Goal: Task Accomplishment & Management: Use online tool/utility

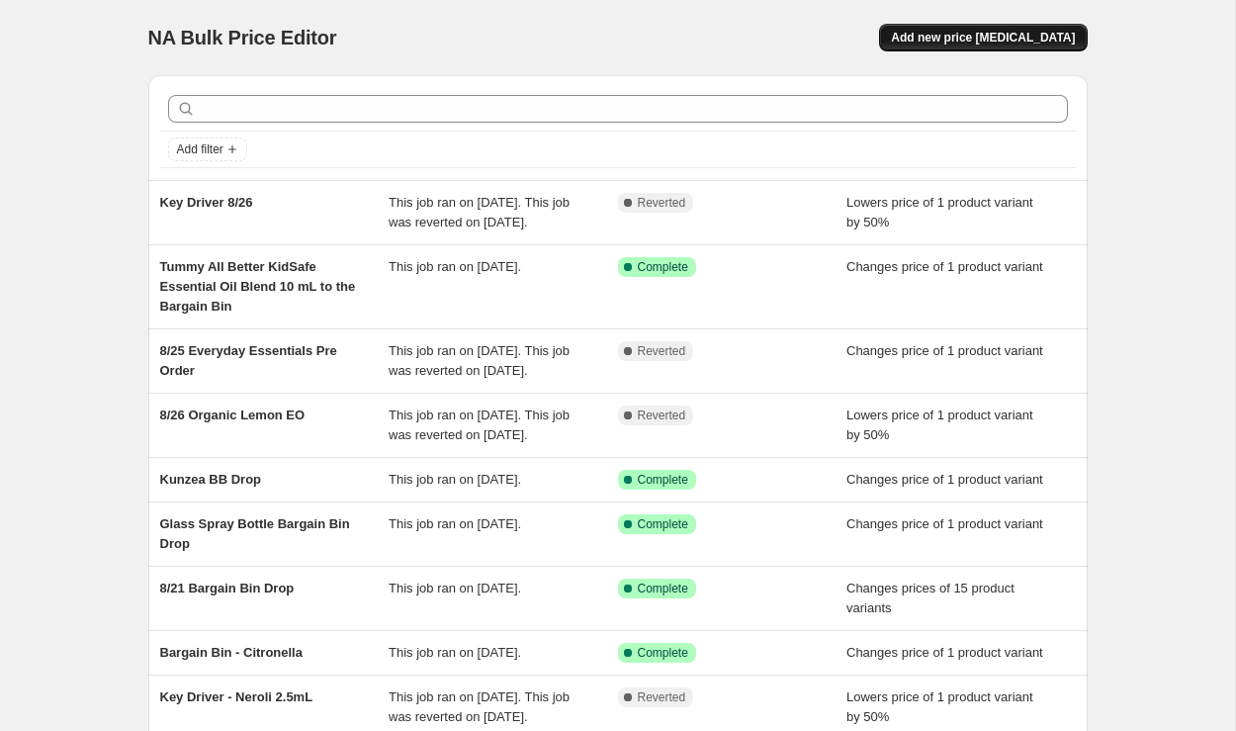
click at [952, 39] on span "Add new price [MEDICAL_DATA]" at bounding box center [983, 38] width 184 height 16
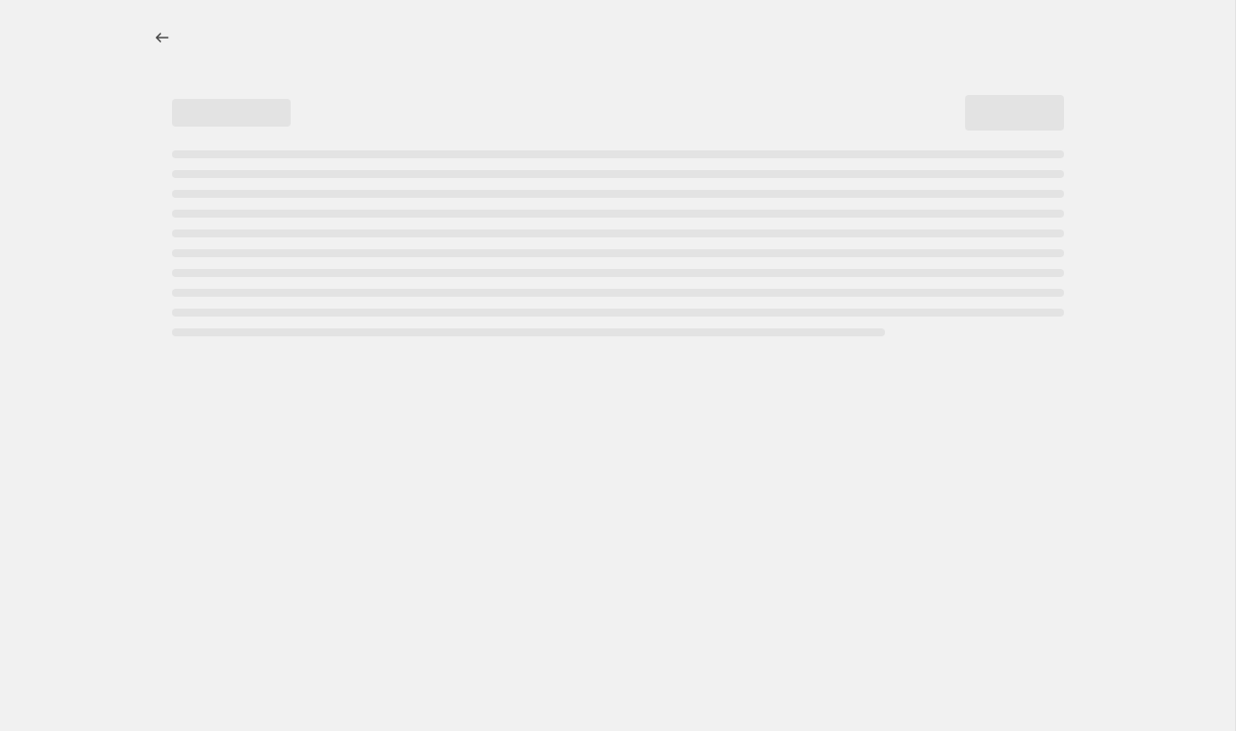
select select "percentage"
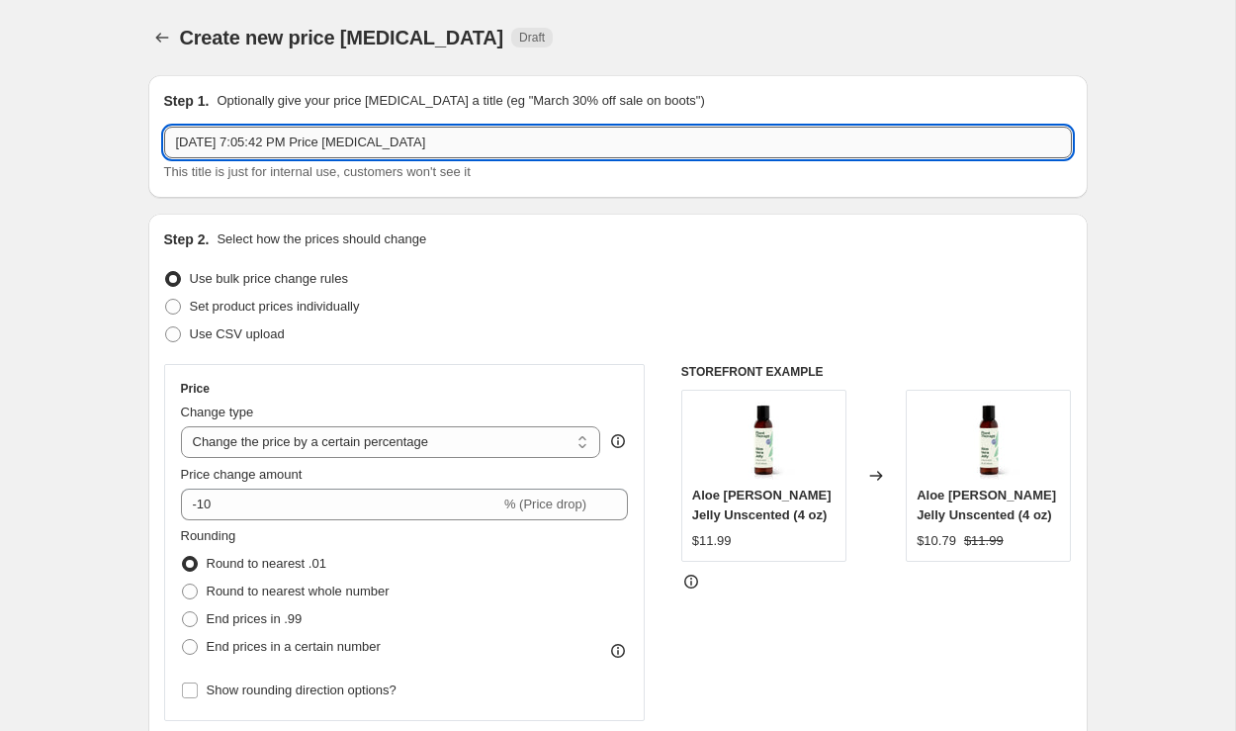
click at [432, 137] on input "[DATE] 7:05:42 PM Price [MEDICAL_DATA]" at bounding box center [617, 143] width 907 height 32
type input "Bargin Bin 9/2 (Re-Added)"
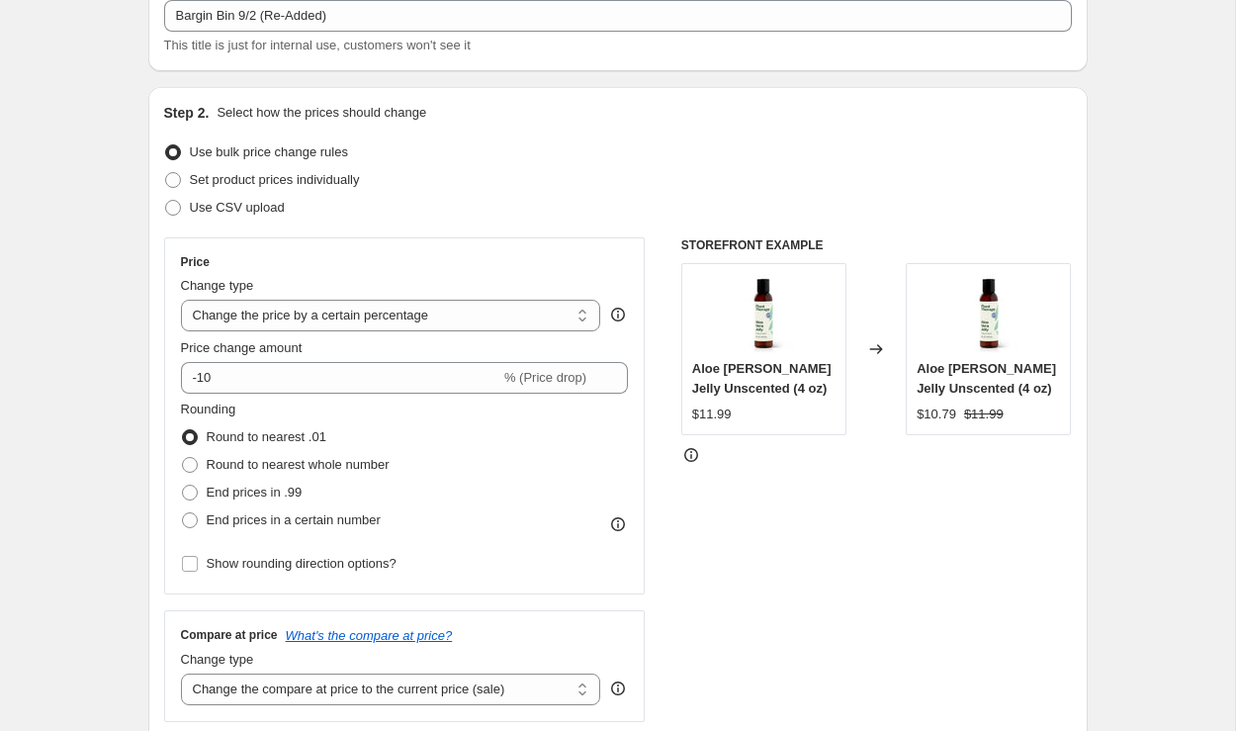
scroll to position [155, 0]
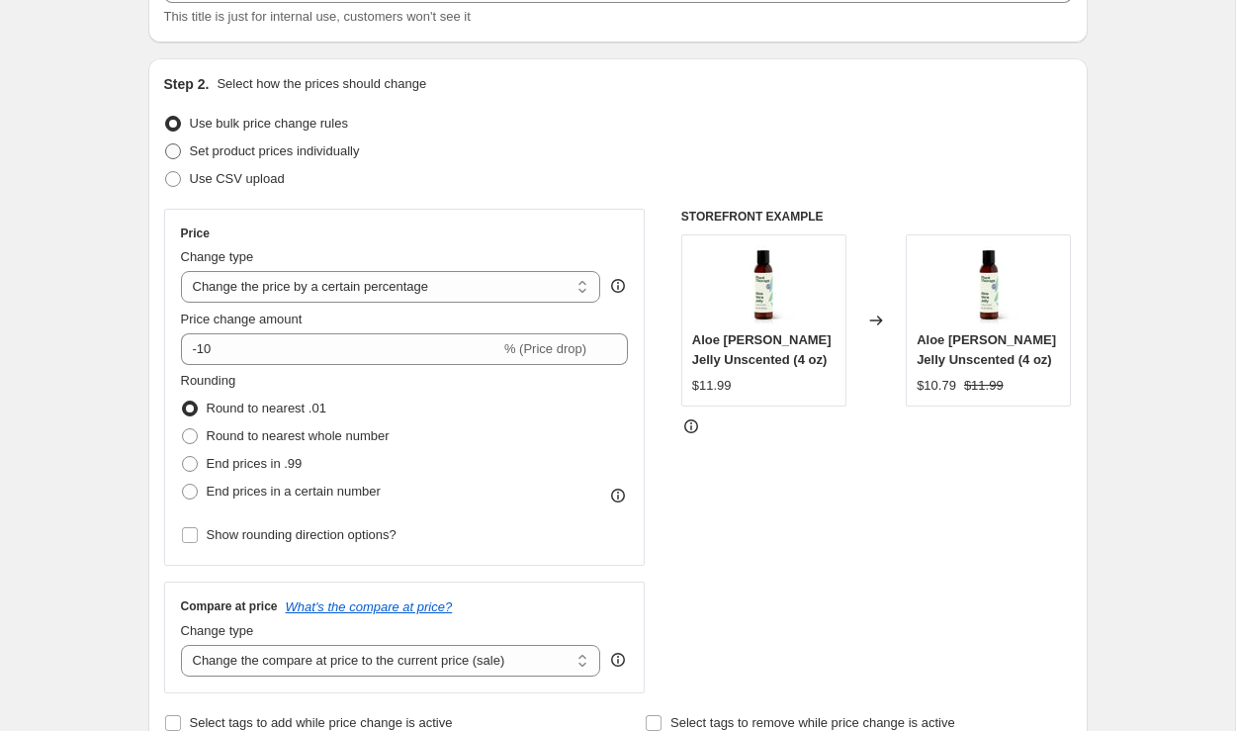
click at [244, 145] on span "Set product prices individually" at bounding box center [275, 150] width 170 height 15
click at [166, 144] on input "Set product prices individually" at bounding box center [165, 143] width 1 height 1
radio input "true"
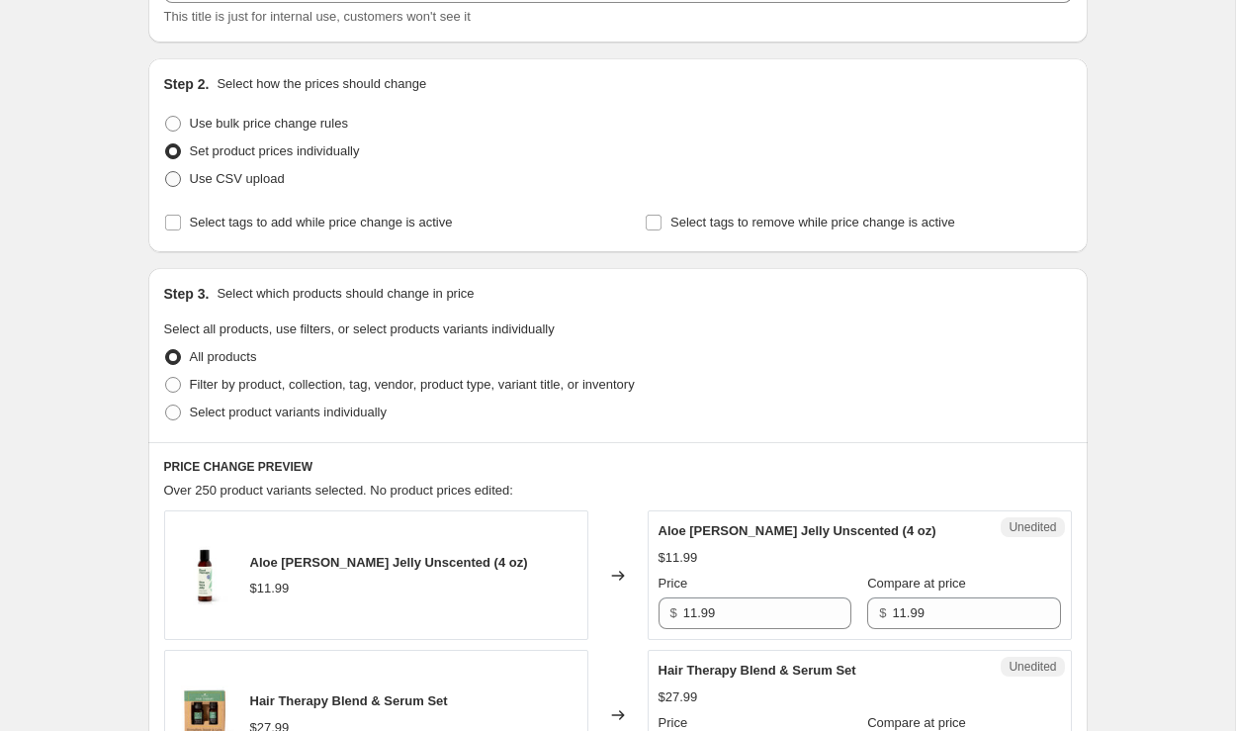
scroll to position [0, 0]
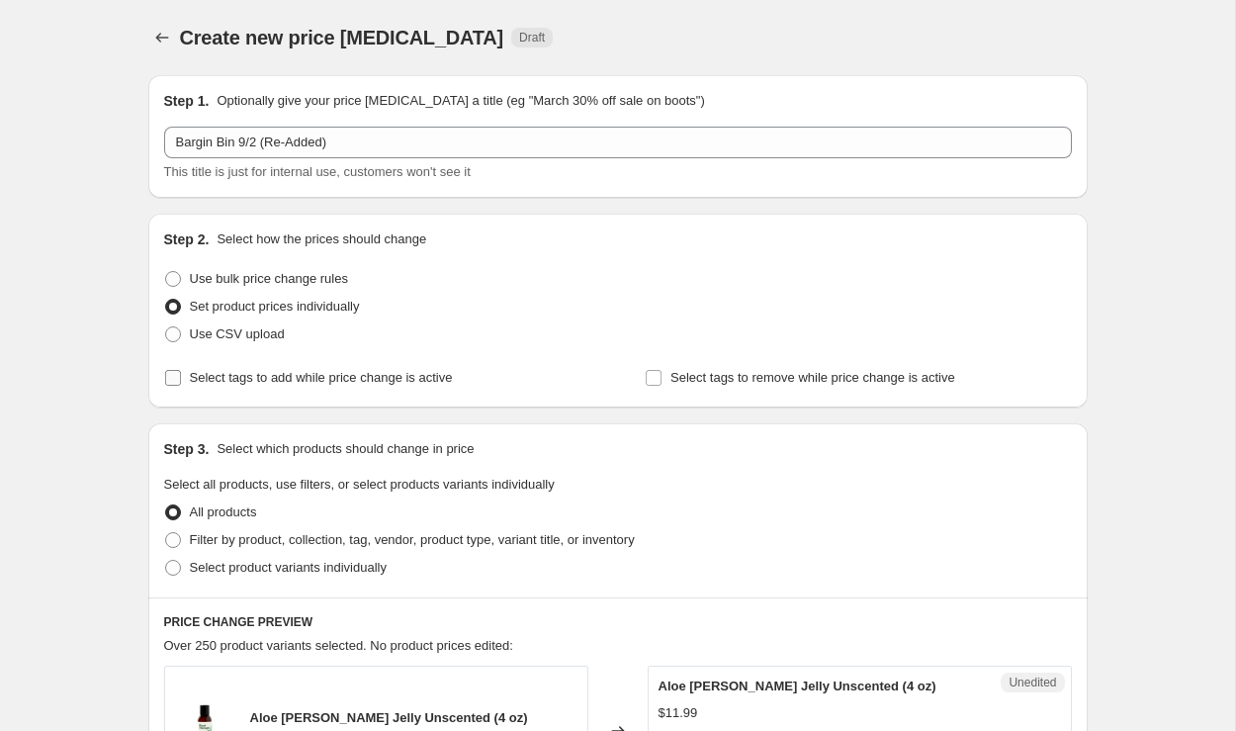
click at [177, 379] on input "Select tags to add while price change is active" at bounding box center [173, 378] width 16 height 16
checkbox input "true"
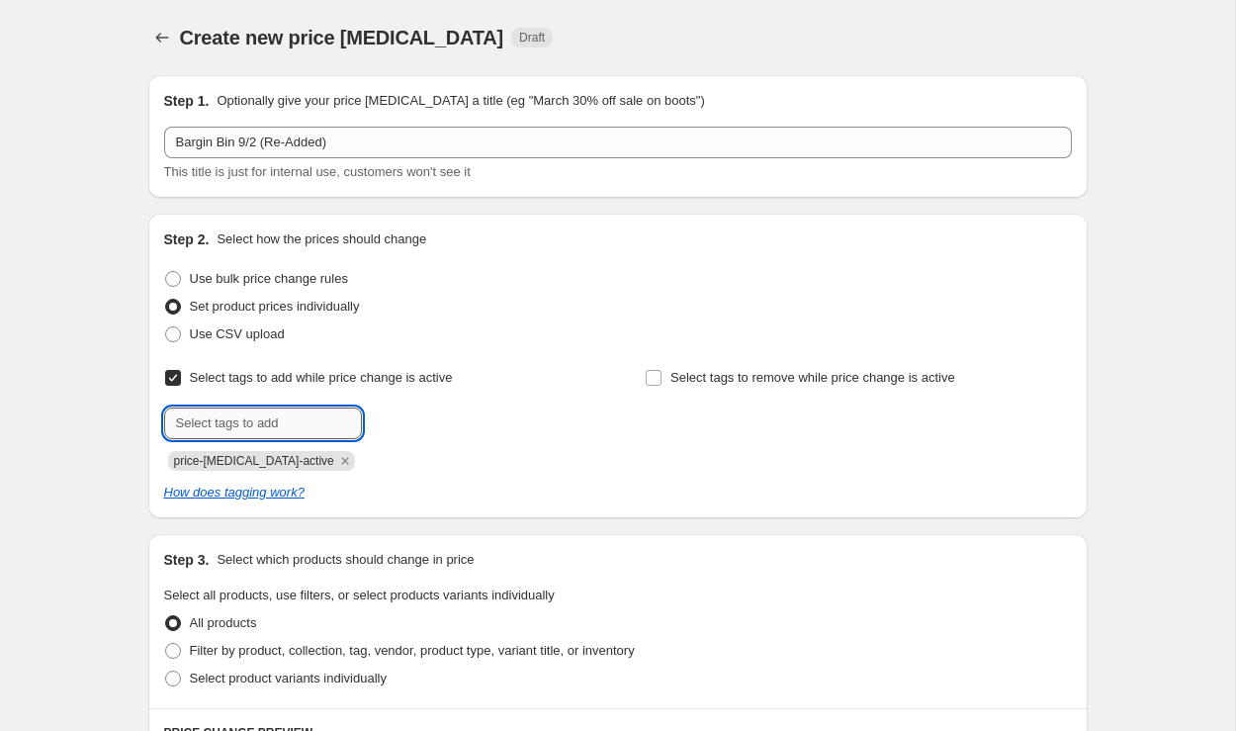
click at [225, 428] on input "text" at bounding box center [263, 423] width 198 height 32
type input "sale"
click at [417, 416] on span "sale" at bounding box center [415, 421] width 23 height 14
click at [654, 377] on input "Select tags to remove while price change is active" at bounding box center [654, 378] width 16 height 16
checkbox input "true"
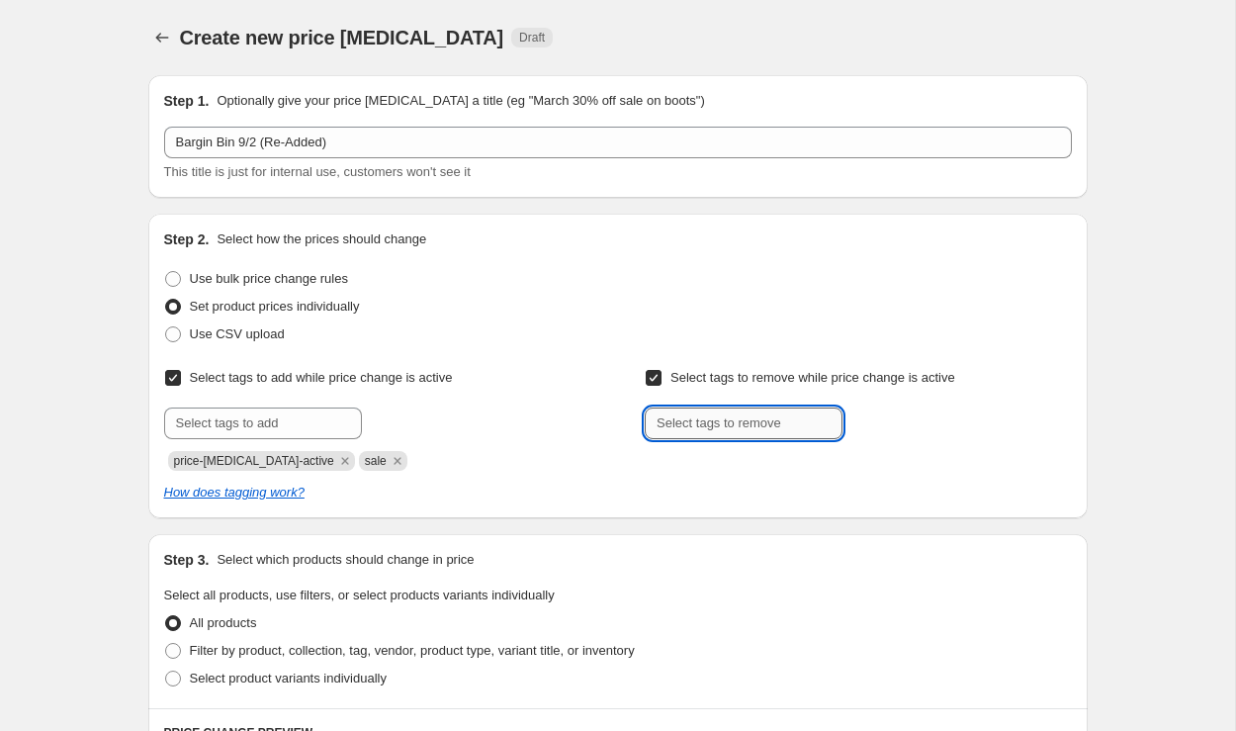
click at [660, 422] on input "text" at bounding box center [744, 423] width 198 height 32
type input "Wholesale_50%"
click at [901, 423] on span "Wholesale_50..." at bounding box center [930, 421] width 88 height 14
click at [747, 423] on input "text" at bounding box center [744, 423] width 198 height 32
click at [732, 422] on input "Wholesale_50%" at bounding box center [744, 423] width 198 height 32
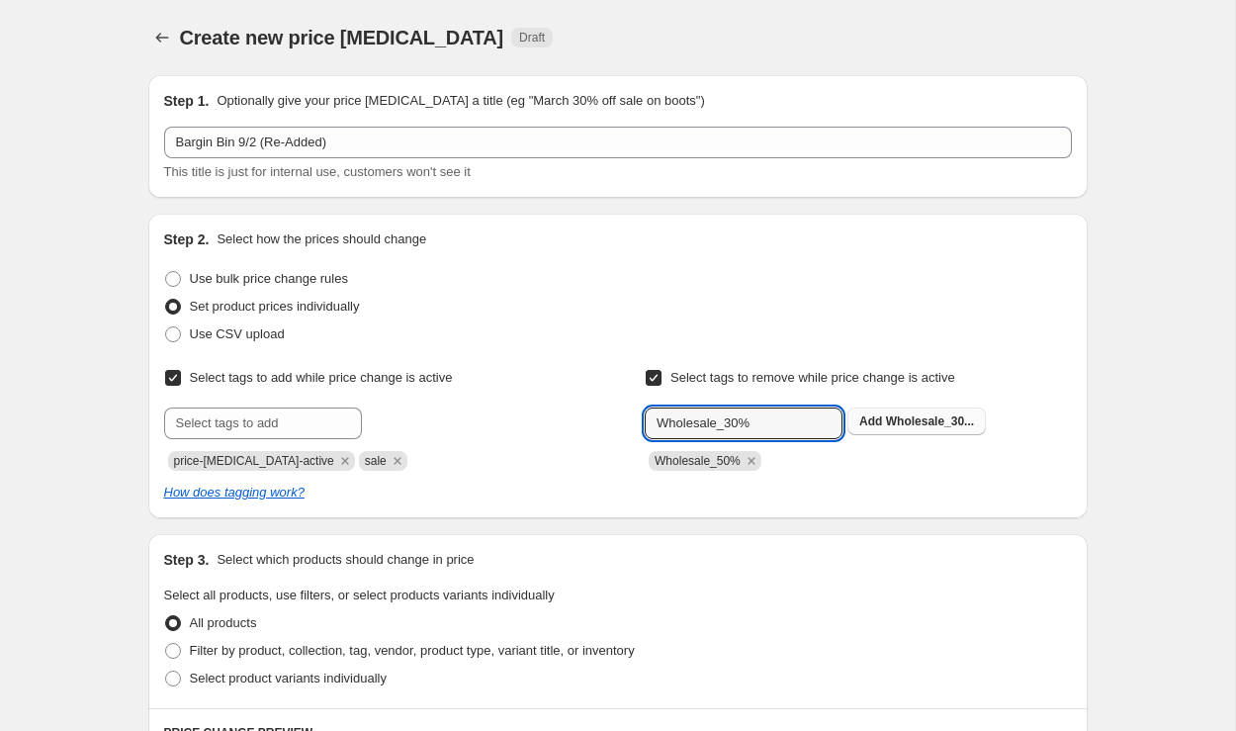
type input "Wholesale_30%"
click at [904, 428] on button "Add Wholesale_30..." at bounding box center [916, 421] width 138 height 28
click at [783, 414] on input "text" at bounding box center [744, 423] width 198 height 32
type input "Professional_30%"
click at [897, 428] on span "Add Professional..." at bounding box center [913, 421] width 108 height 16
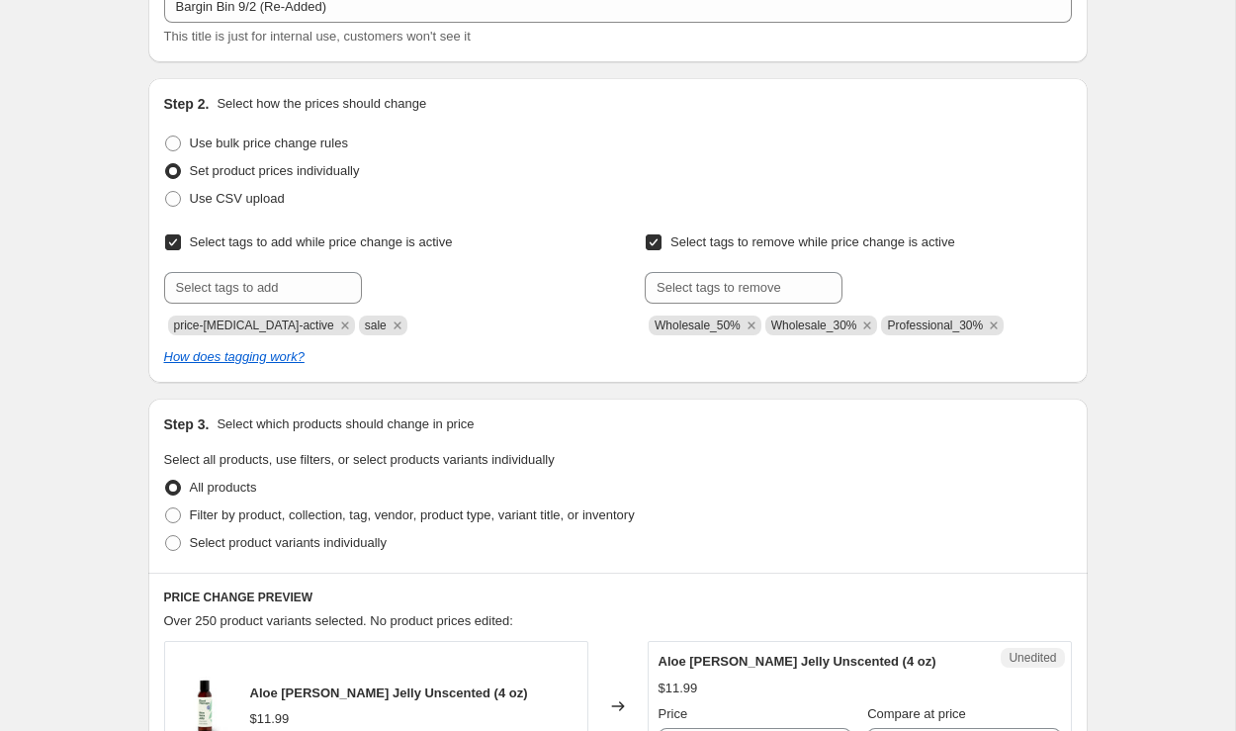
scroll to position [327, 0]
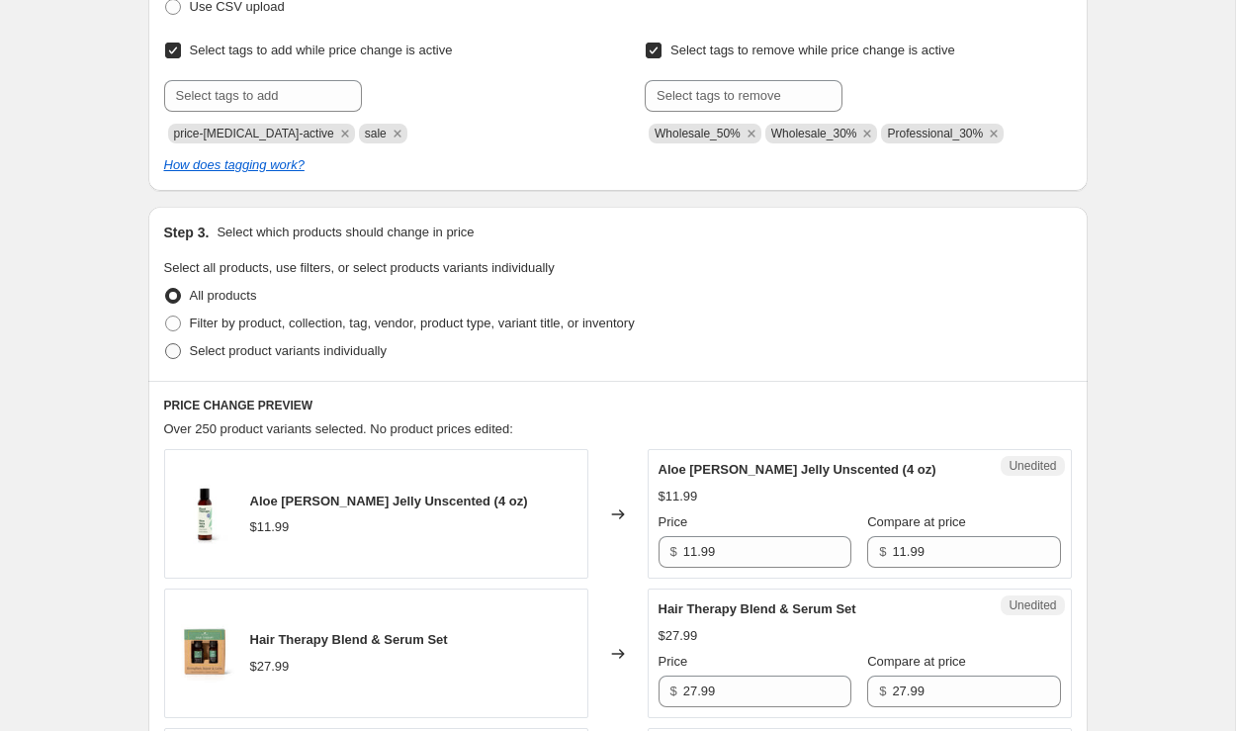
click at [323, 349] on span "Select product variants individually" at bounding box center [288, 350] width 197 height 15
click at [166, 344] on input "Select product variants individually" at bounding box center [165, 343] width 1 height 1
radio input "true"
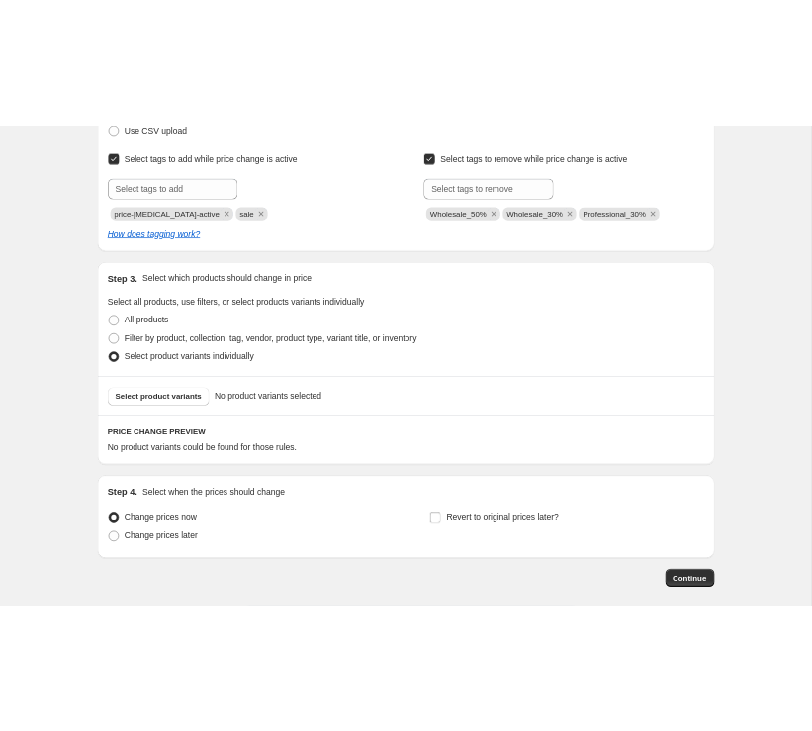
scroll to position [396, 0]
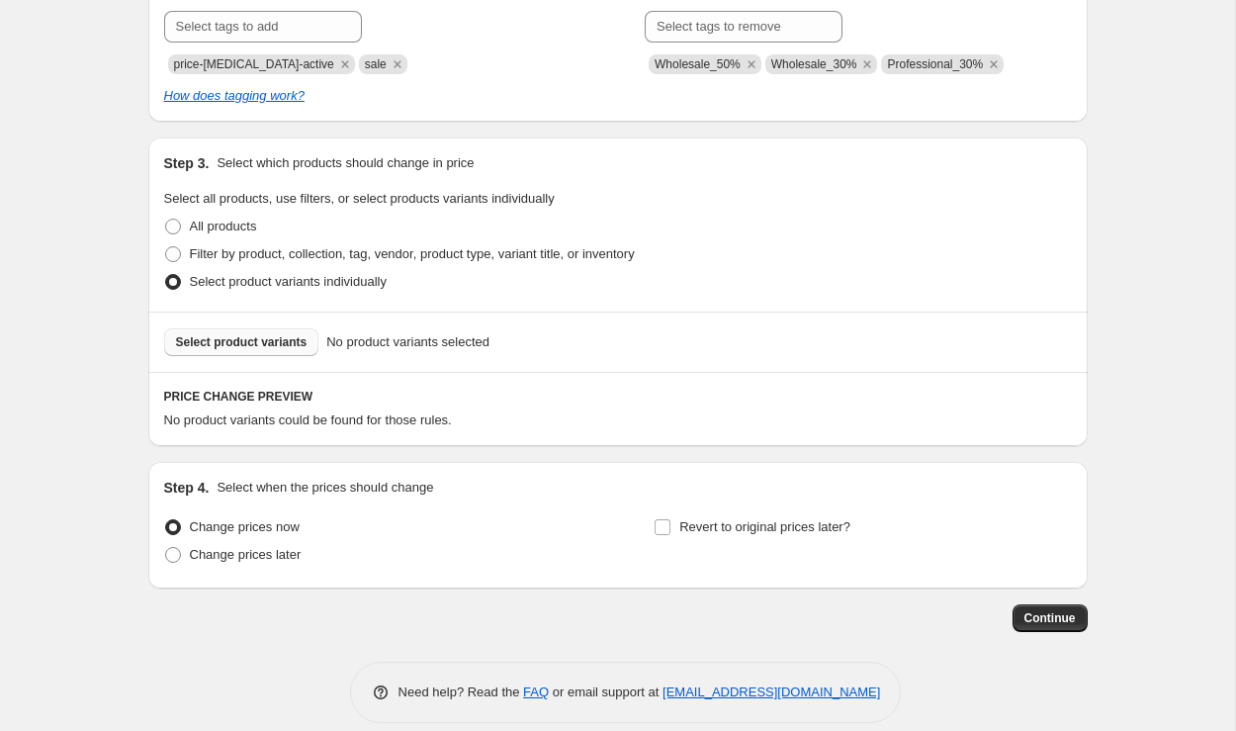
click at [270, 332] on button "Select product variants" at bounding box center [241, 342] width 155 height 28
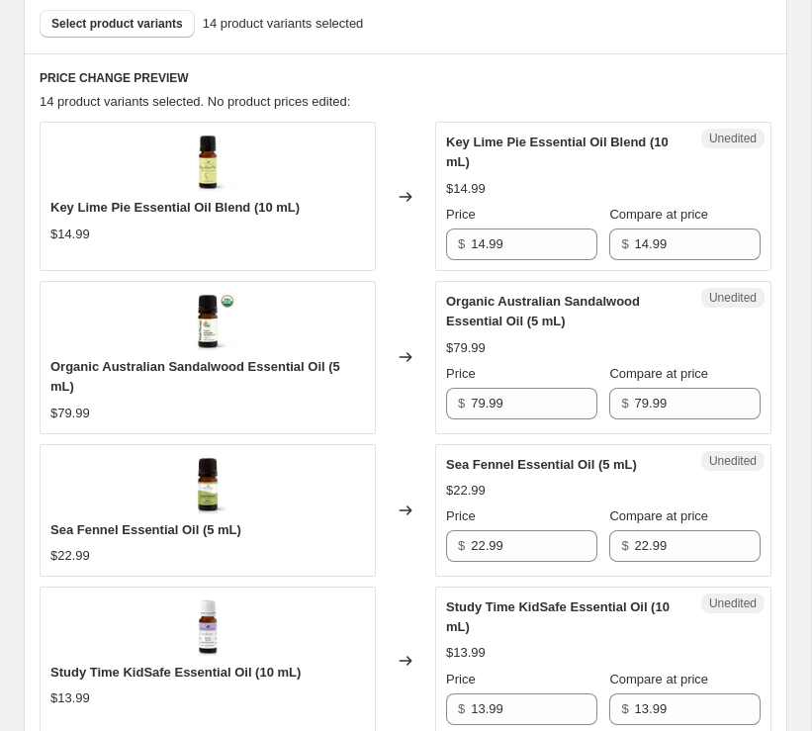
scroll to position [746, 0]
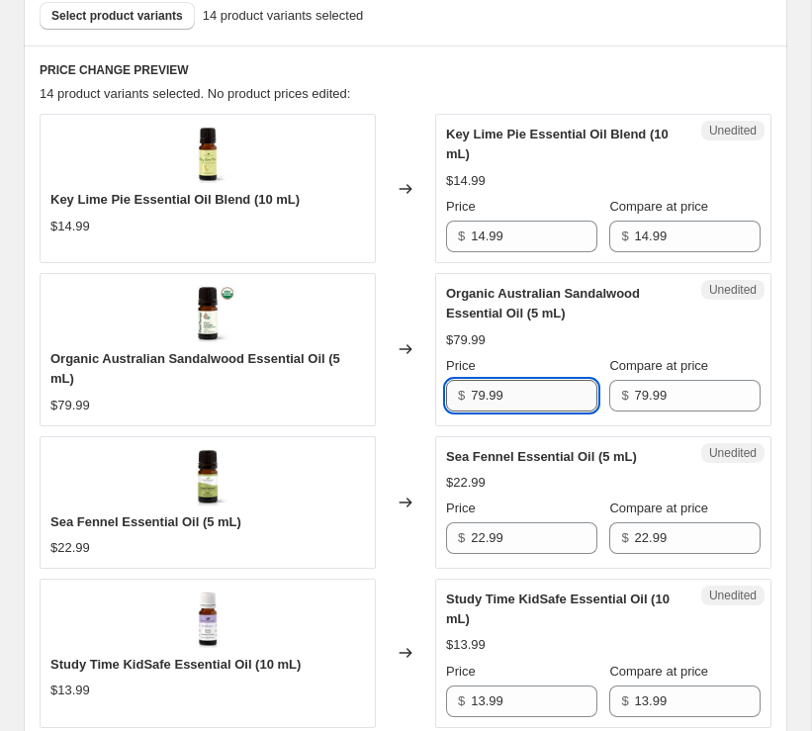
click at [476, 396] on input "79.99" at bounding box center [534, 396] width 126 height 32
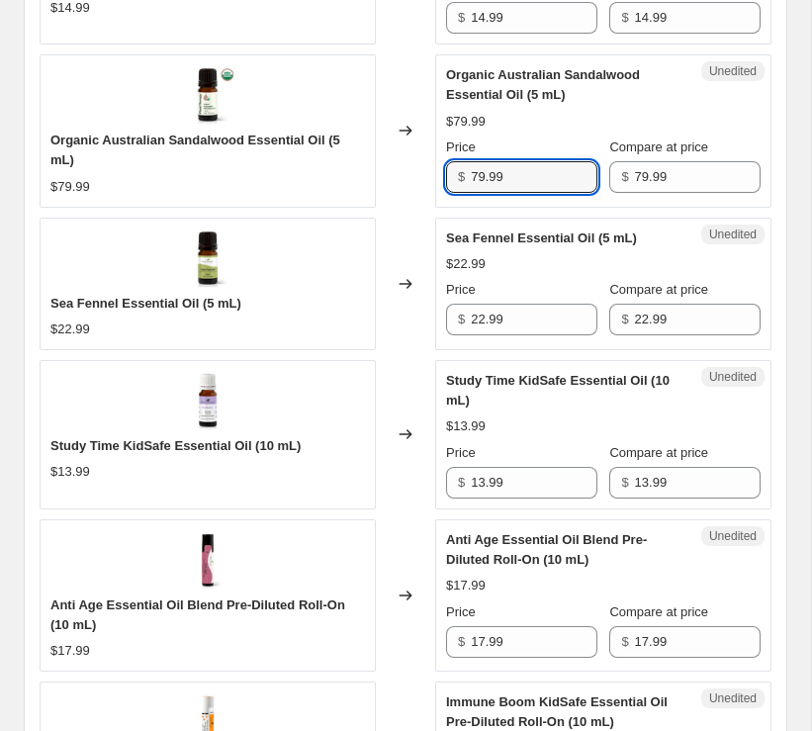
scroll to position [972, 0]
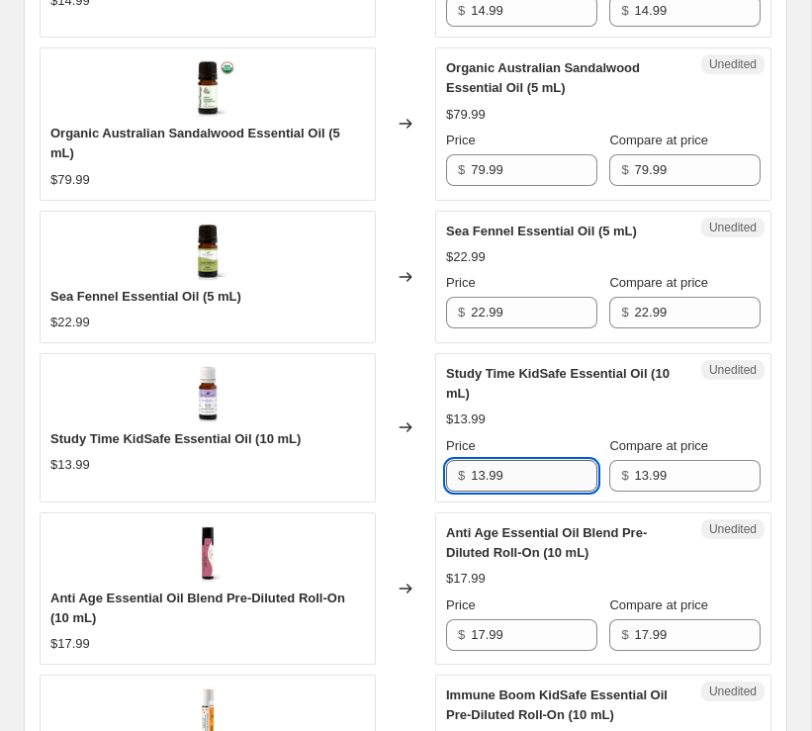
click at [478, 474] on input "13.99" at bounding box center [534, 476] width 126 height 32
click at [483, 473] on input "13.99" at bounding box center [534, 476] width 126 height 32
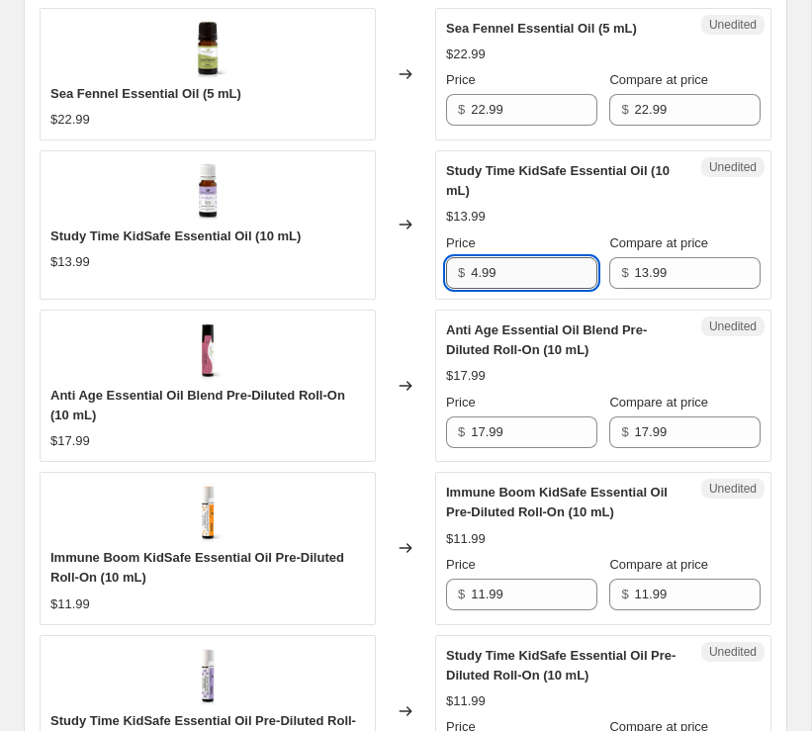
scroll to position [1310, 0]
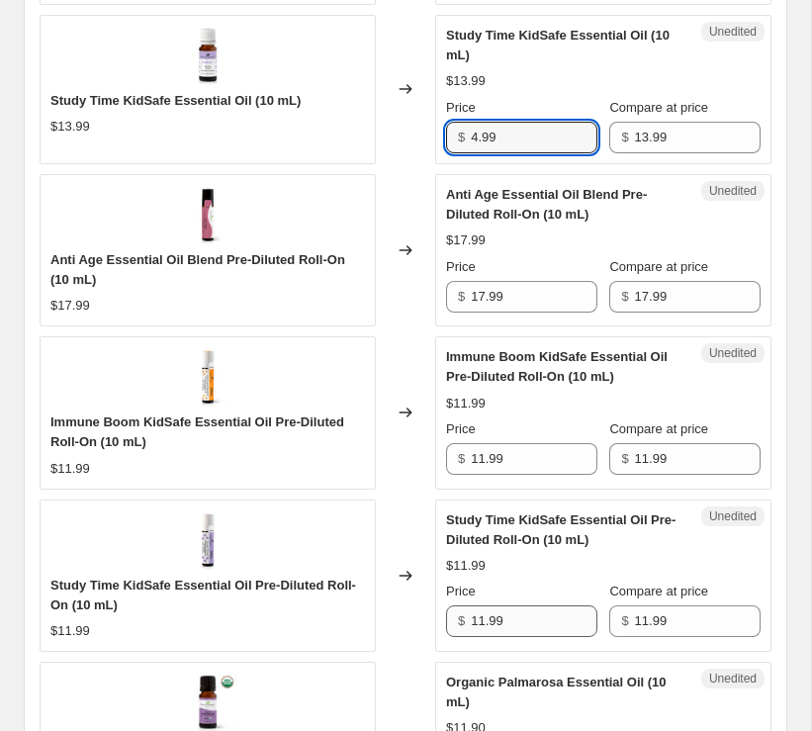
type input "4.99"
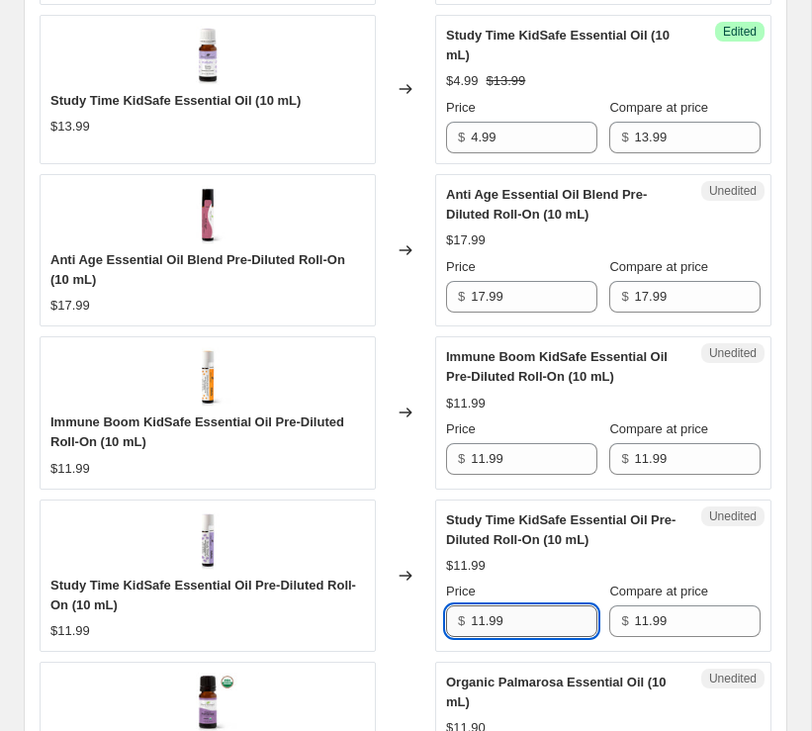
click at [481, 613] on input "11.99" at bounding box center [534, 621] width 126 height 32
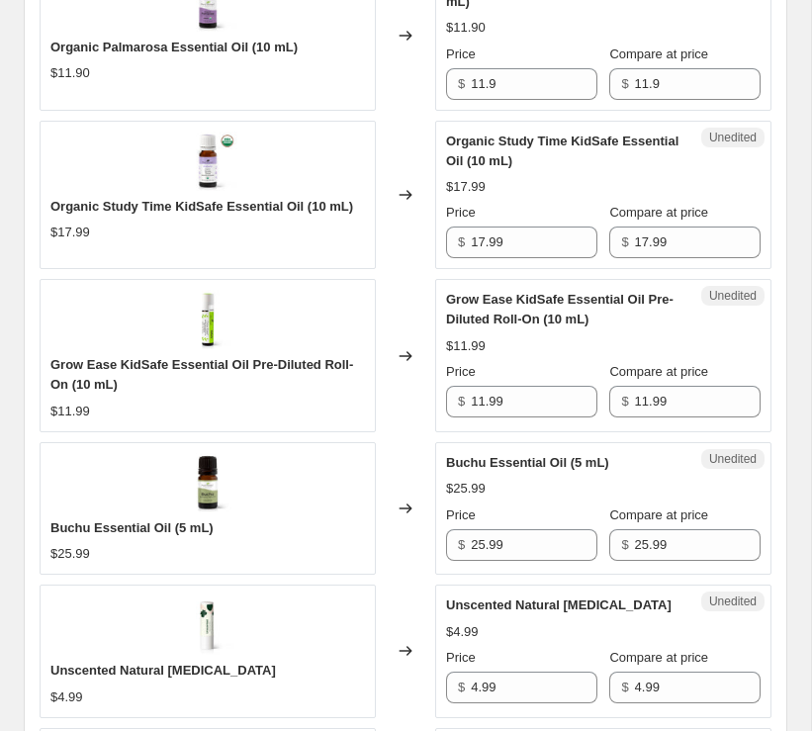
scroll to position [2051, 0]
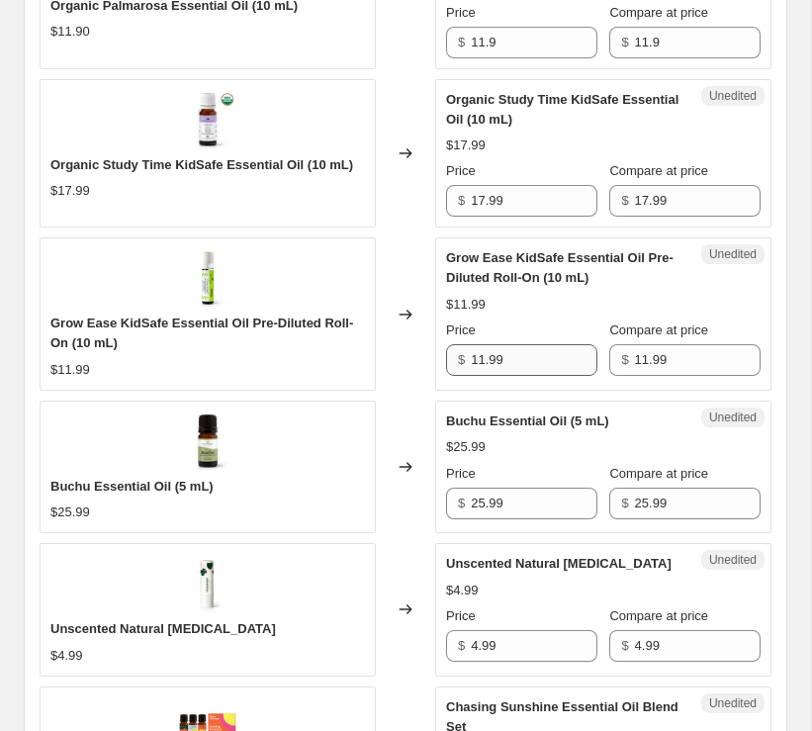
type input "3.99"
click at [481, 353] on input "11.99" at bounding box center [534, 360] width 126 height 32
type input "11.99"
click at [404, 345] on div "Changed to" at bounding box center [405, 313] width 59 height 152
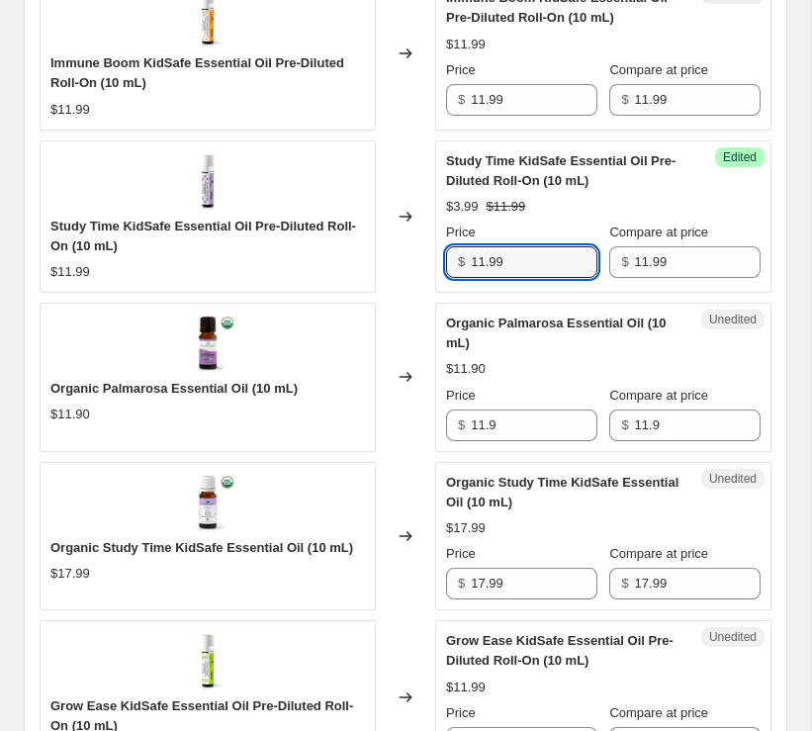
type input "11.99"
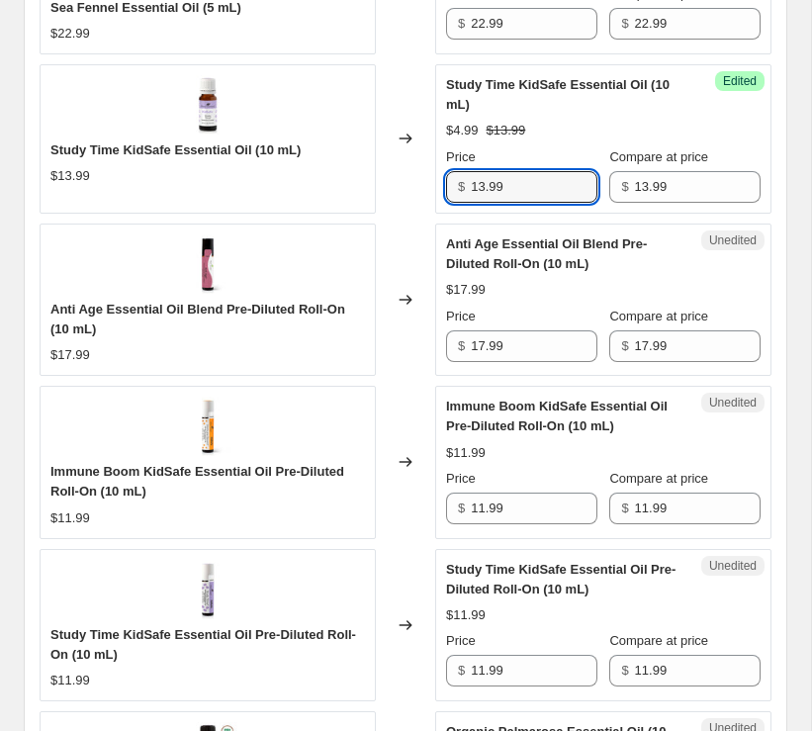
scroll to position [1228, 0]
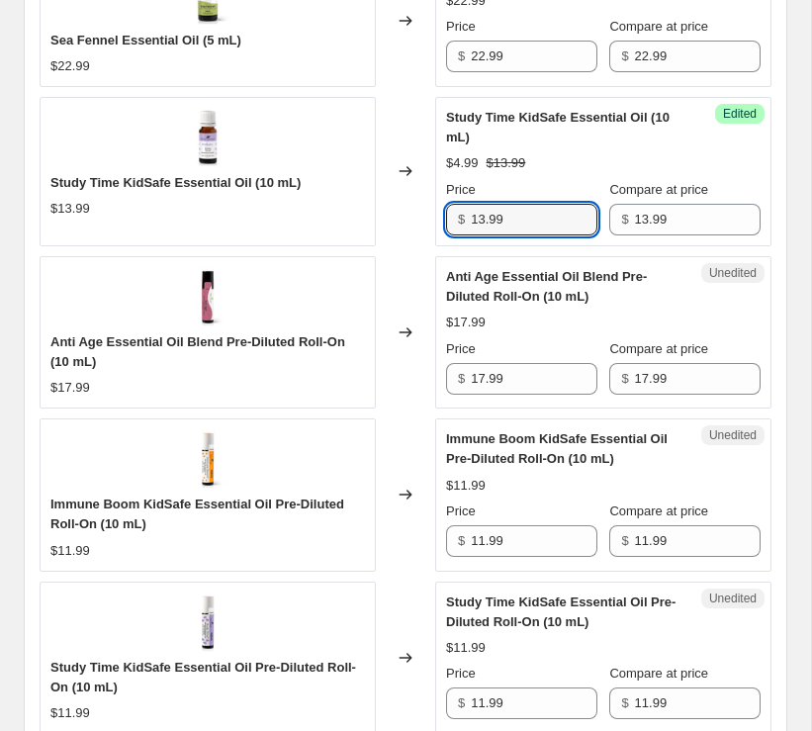
type input "4.99"
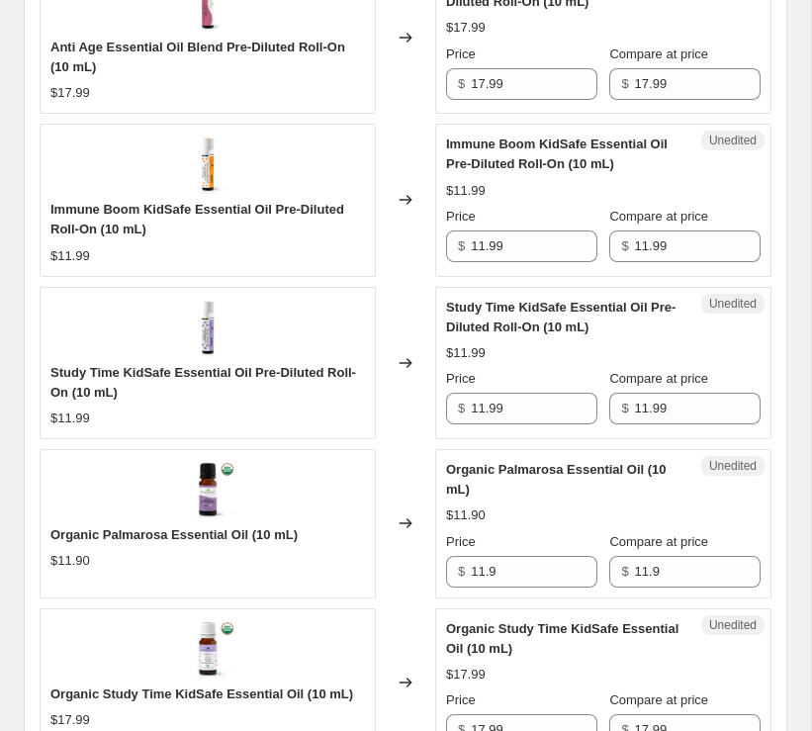
scroll to position [1539, 0]
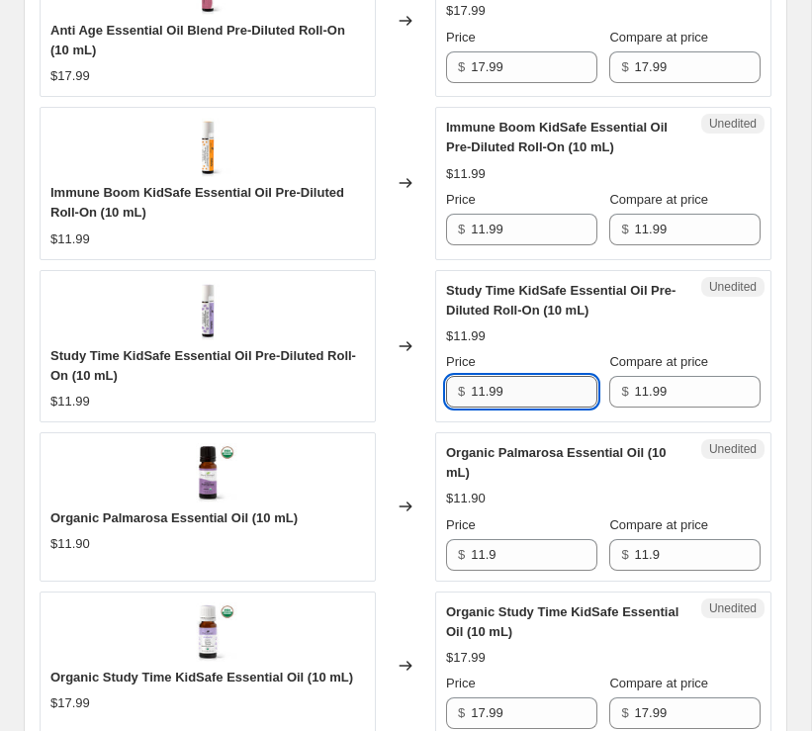
click at [484, 388] on input "11.99" at bounding box center [534, 392] width 126 height 32
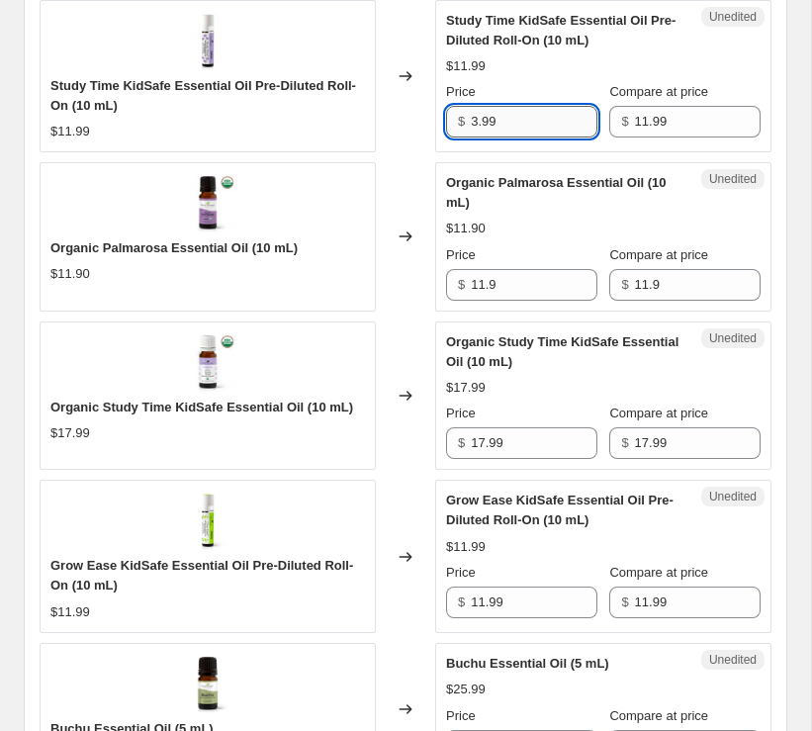
scroll to position [1816, 0]
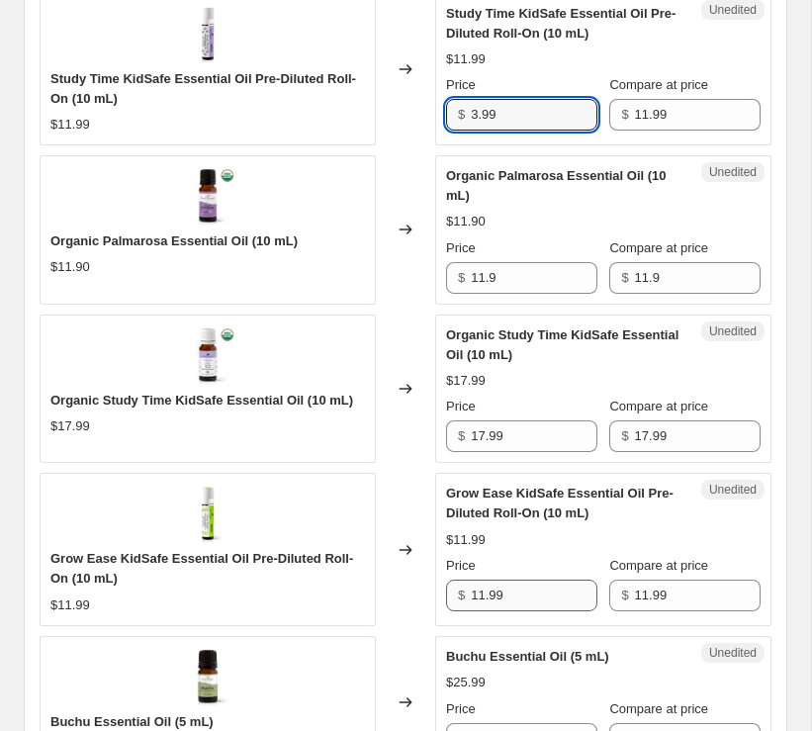
type input "3.99"
click at [482, 585] on input "11.99" at bounding box center [534, 595] width 126 height 32
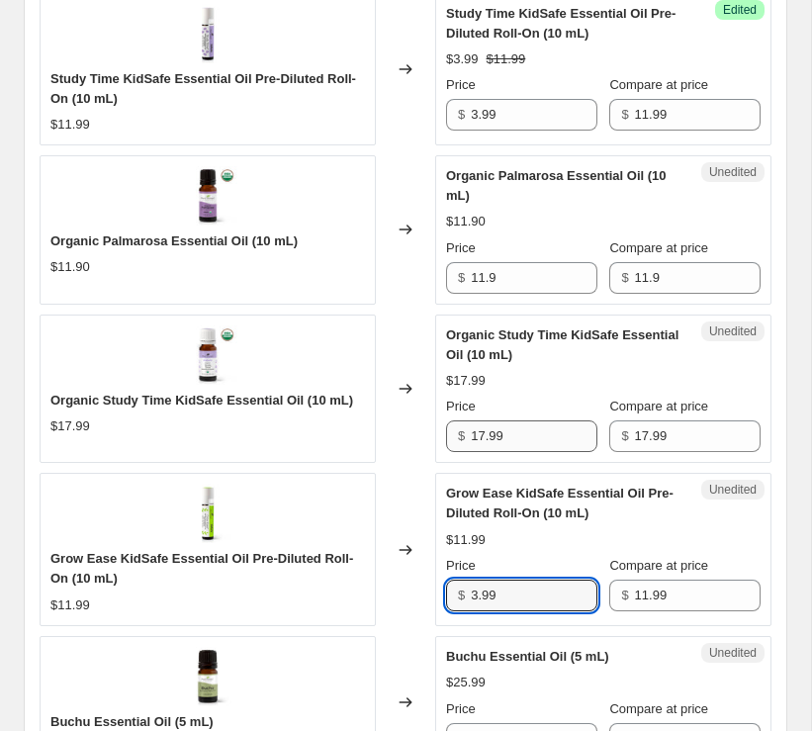
type input "3.99"
click at [482, 430] on input "17.99" at bounding box center [534, 436] width 126 height 32
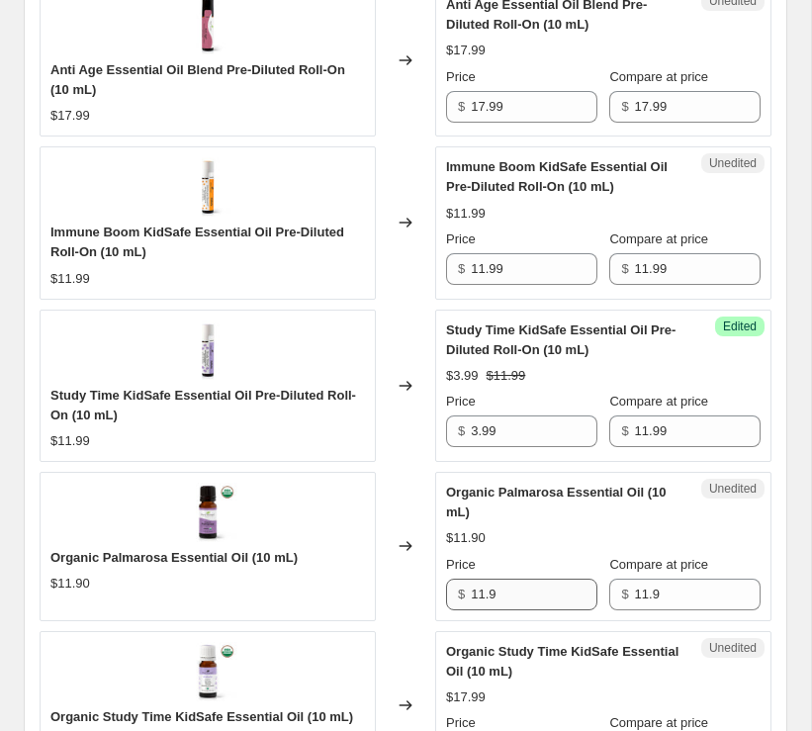
scroll to position [1467, 0]
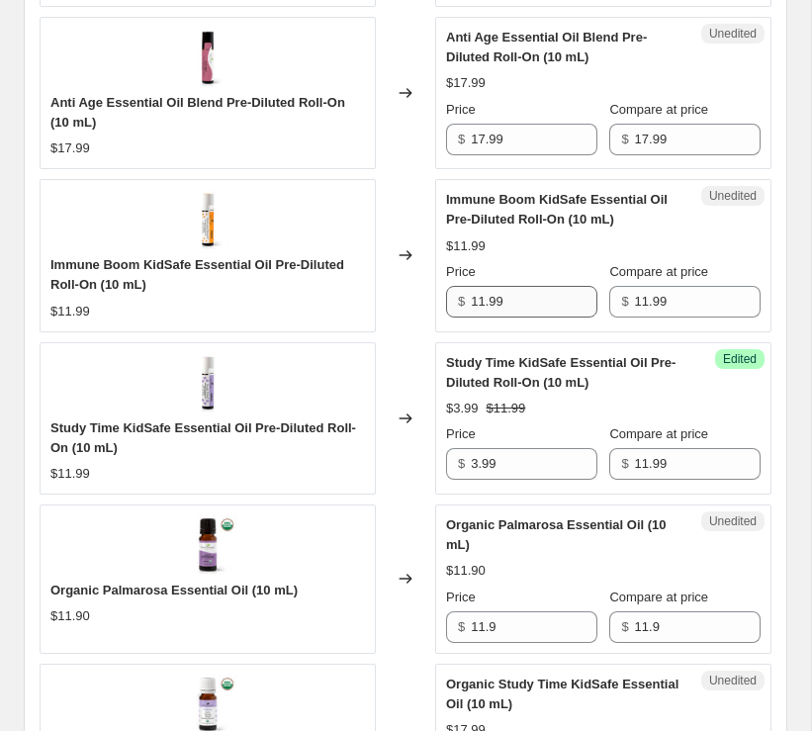
type input "5.99"
click at [483, 298] on input "11.99" at bounding box center [534, 302] width 126 height 32
type input "3.99"
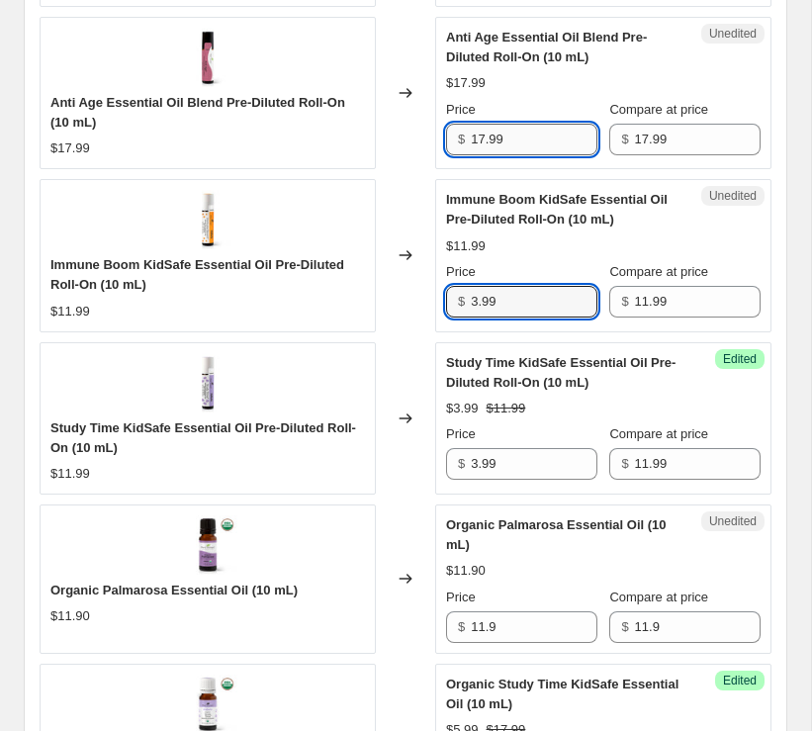
click at [481, 134] on input "17.99" at bounding box center [534, 140] width 126 height 32
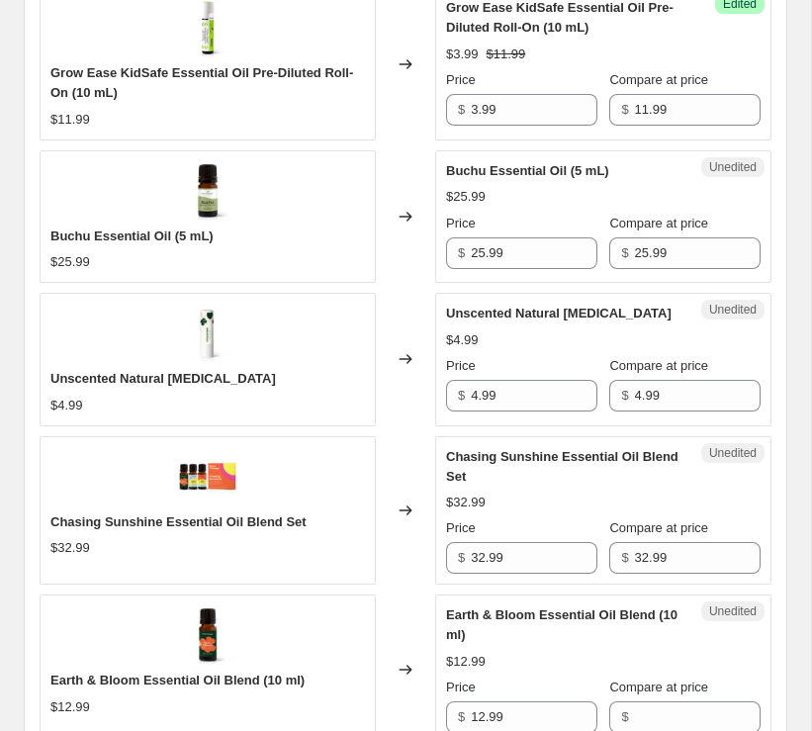
scroll to position [2311, 0]
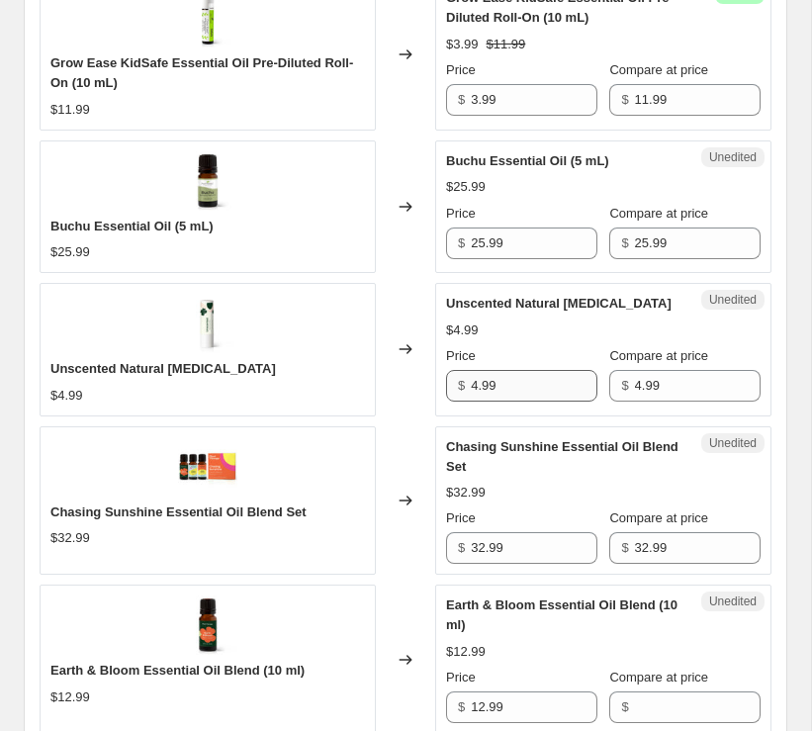
type input "5.99"
click at [476, 377] on input "4.99" at bounding box center [534, 386] width 126 height 32
type input "2.99"
click at [483, 233] on input "25.99" at bounding box center [534, 243] width 126 height 32
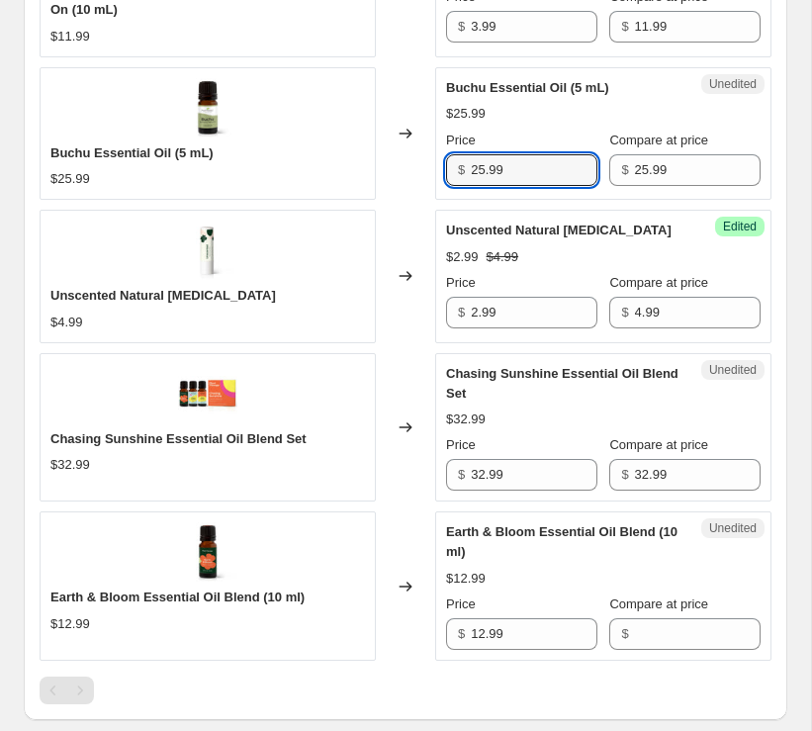
scroll to position [2394, 0]
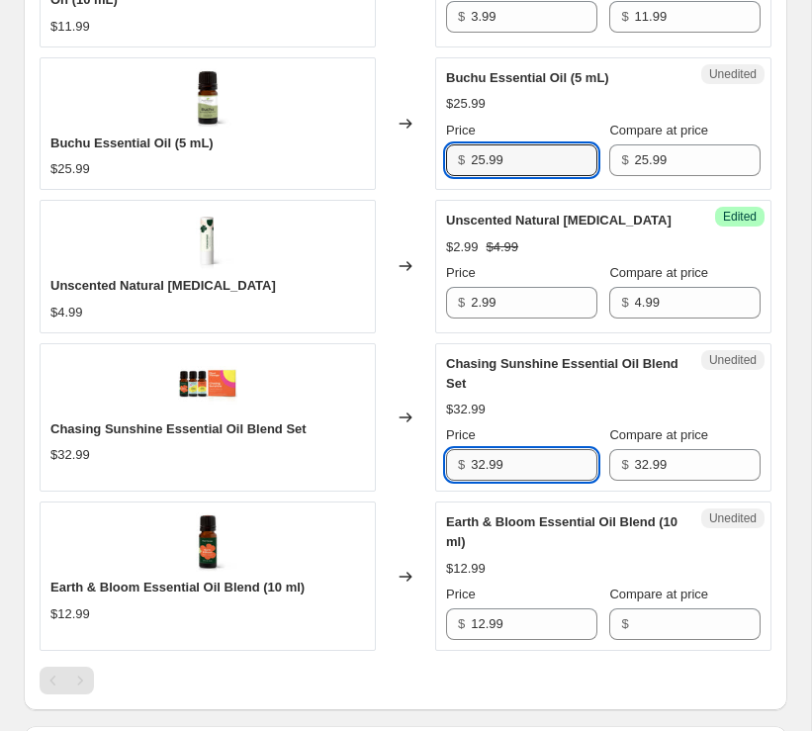
click at [483, 452] on input "32.99" at bounding box center [534, 465] width 126 height 32
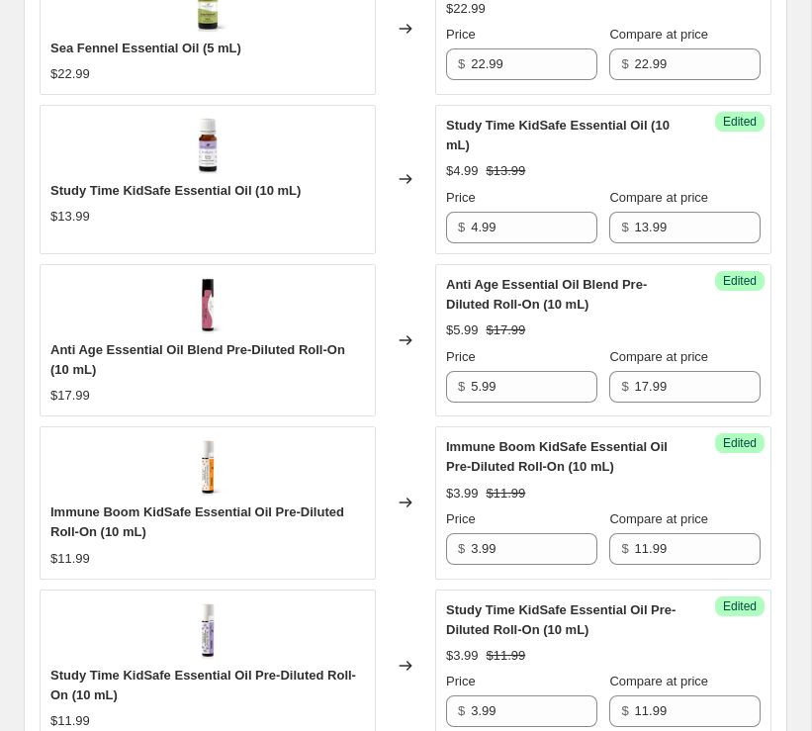
scroll to position [1176, 0]
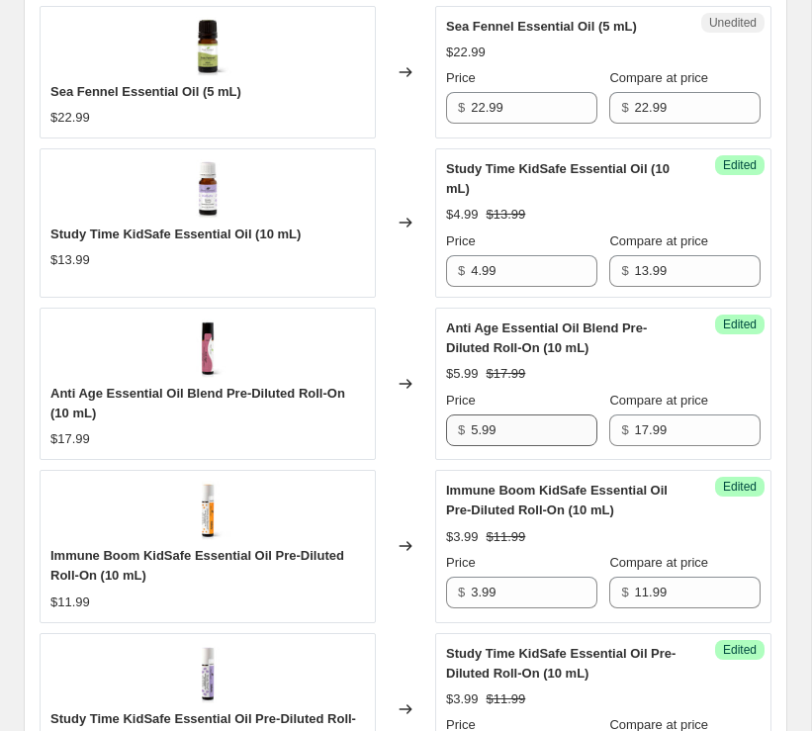
type input "3.99"
click at [476, 427] on input "5.99" at bounding box center [534, 430] width 126 height 32
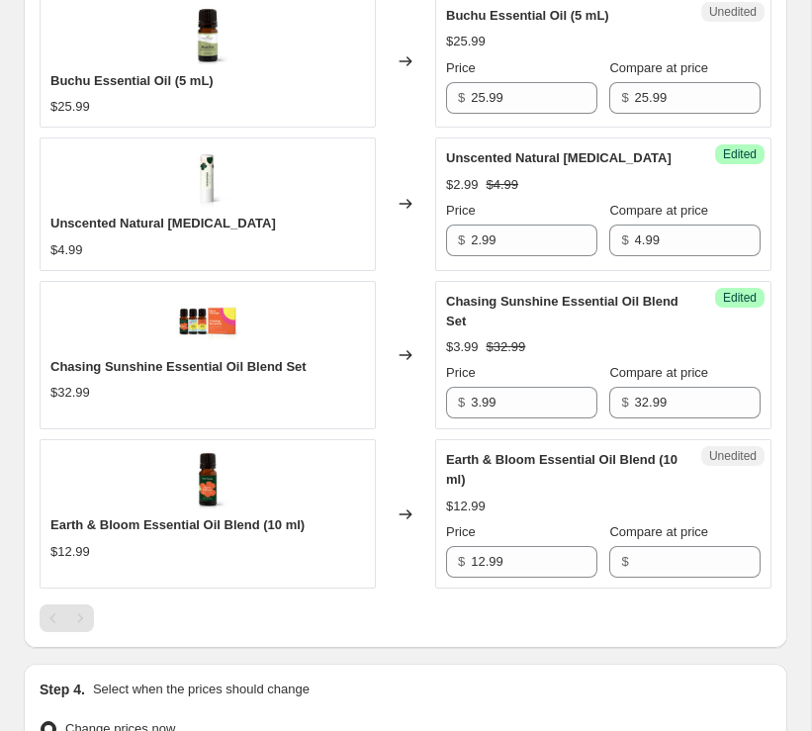
scroll to position [2443, 0]
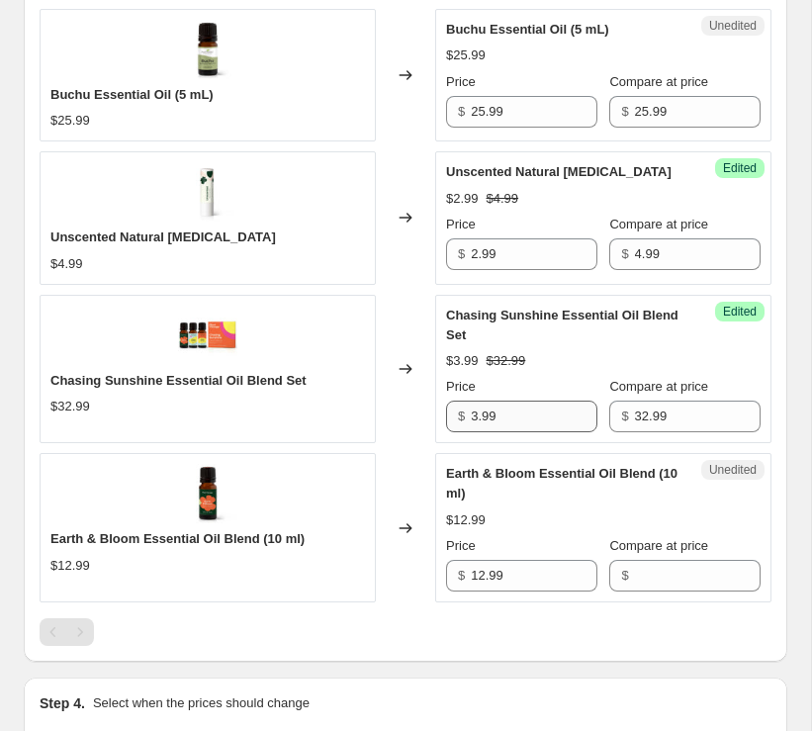
type input "11.99"
click at [474, 408] on input "3.99" at bounding box center [534, 416] width 126 height 32
click at [478, 406] on input "3.99" at bounding box center [534, 416] width 126 height 32
type input "17.99"
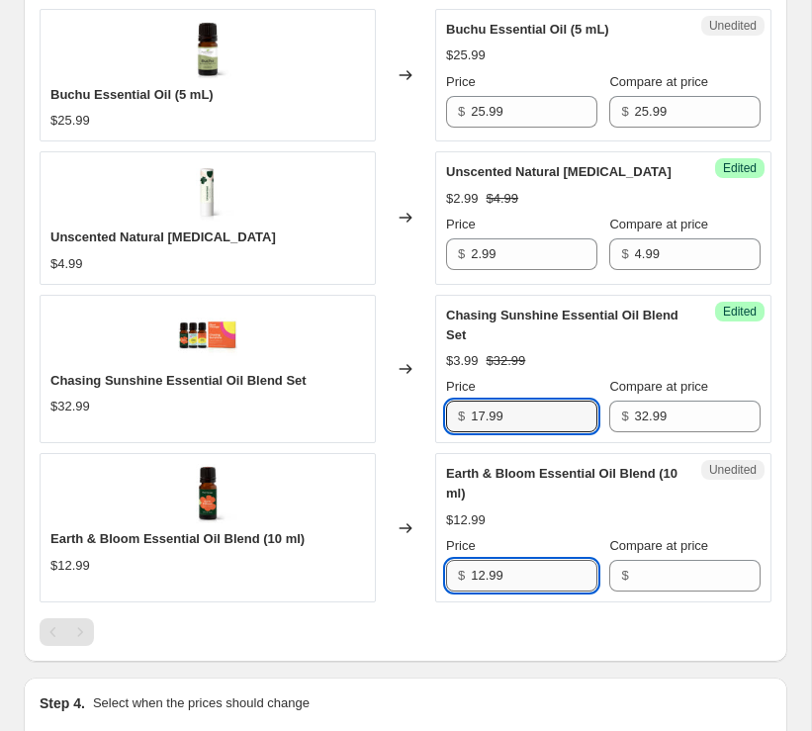
click at [483, 565] on input "12.99" at bounding box center [534, 576] width 126 height 32
type input "7.99"
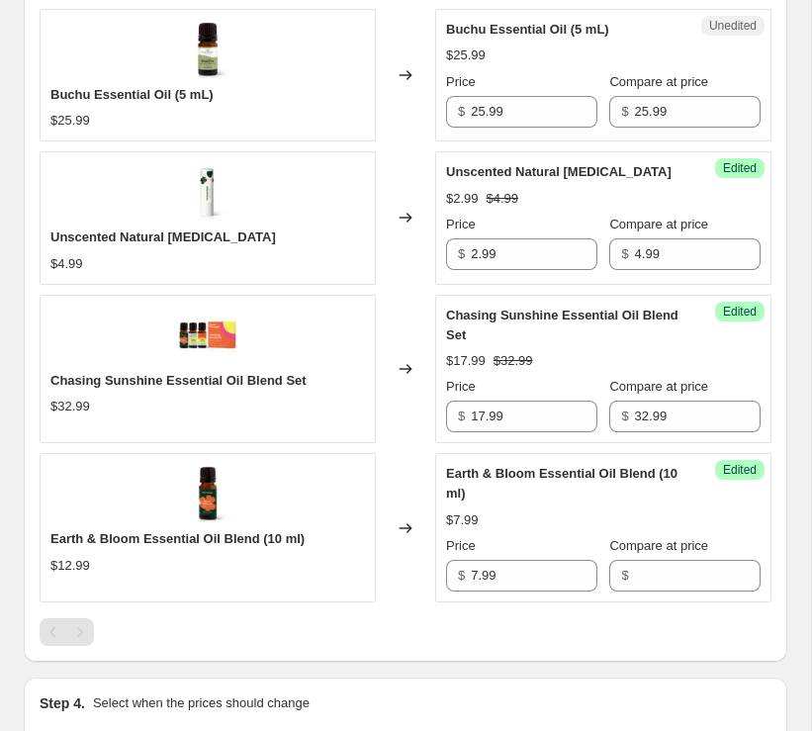
click at [407, 618] on div at bounding box center [406, 632] width 732 height 28
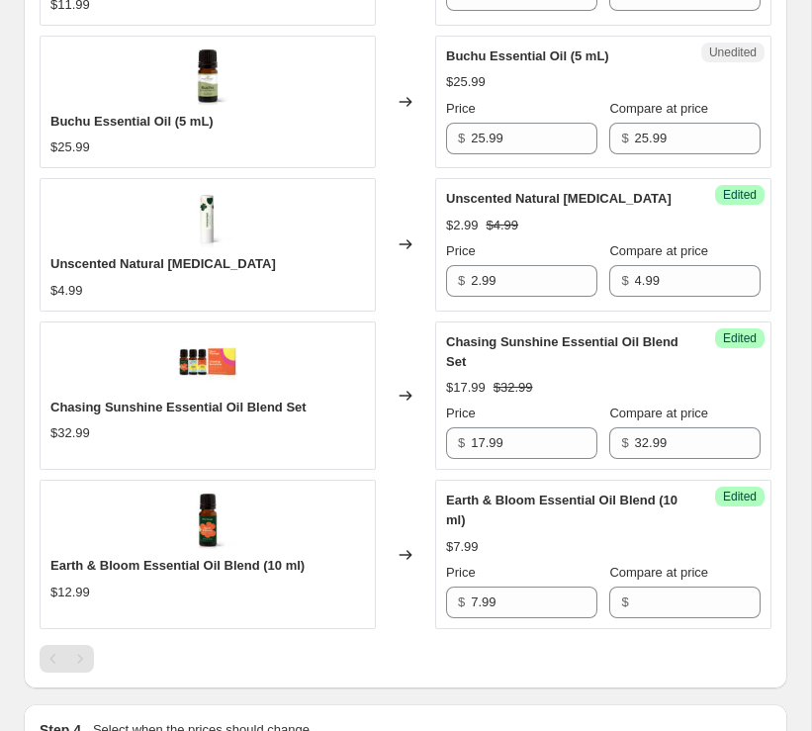
scroll to position [2408, 0]
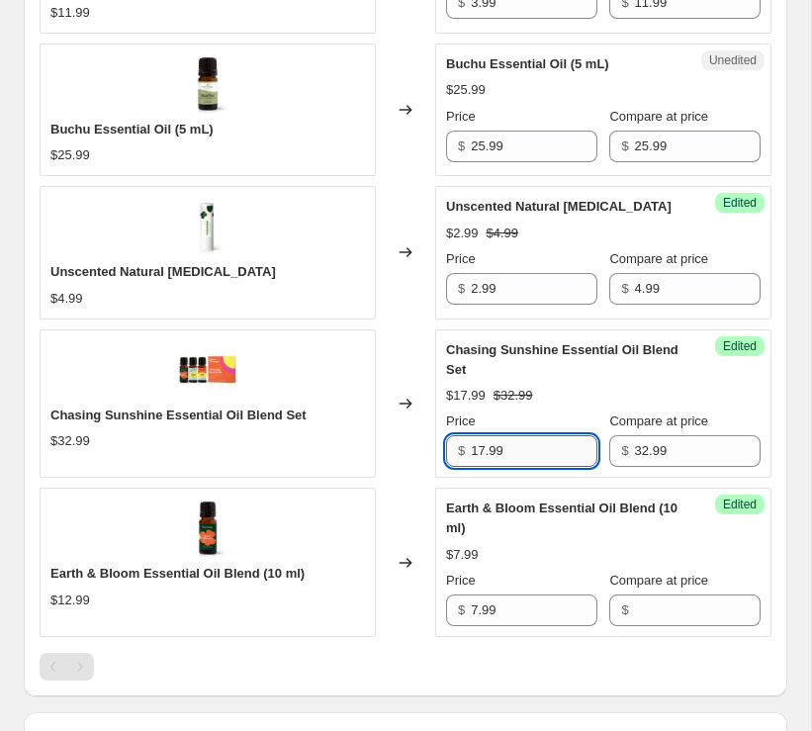
click at [482, 438] on input "17.99" at bounding box center [534, 451] width 126 height 32
type input "19.99"
click at [385, 459] on div "Changed to" at bounding box center [405, 403] width 59 height 149
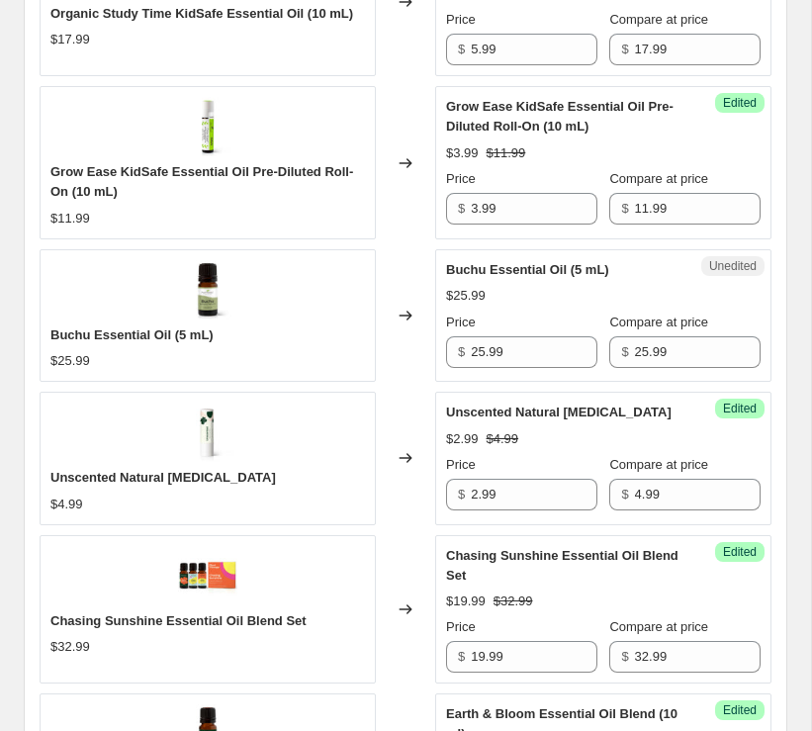
scroll to position [2151, 0]
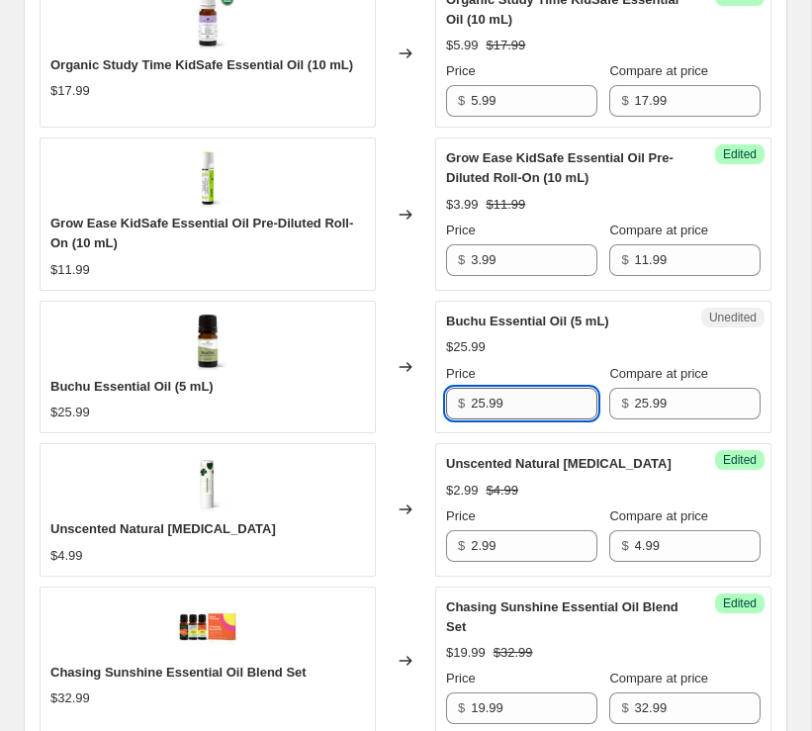
click at [485, 395] on input "25.99" at bounding box center [534, 404] width 126 height 32
type input "12.99"
click at [402, 408] on div "Changed to" at bounding box center [405, 367] width 59 height 132
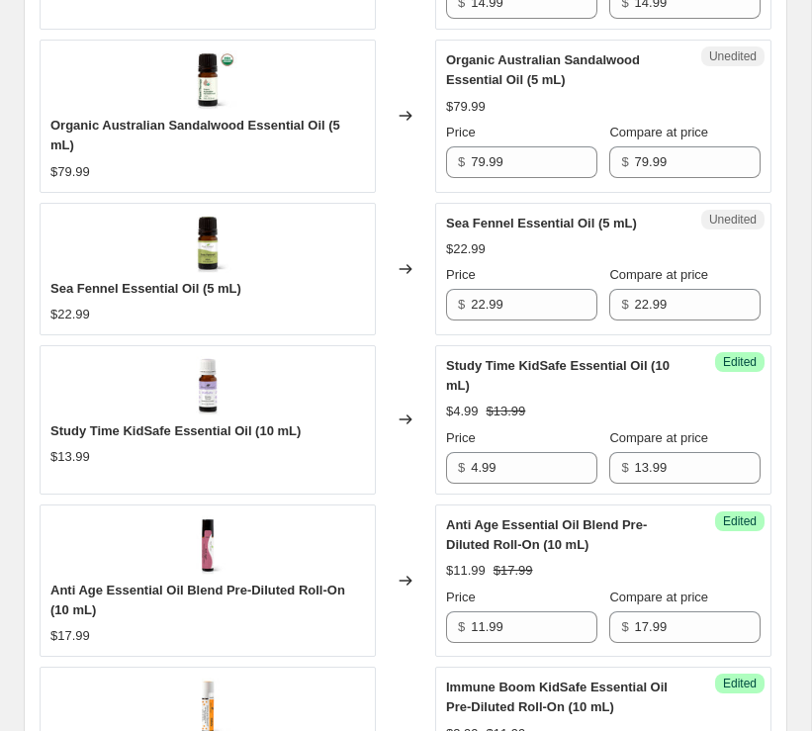
scroll to position [880, 0]
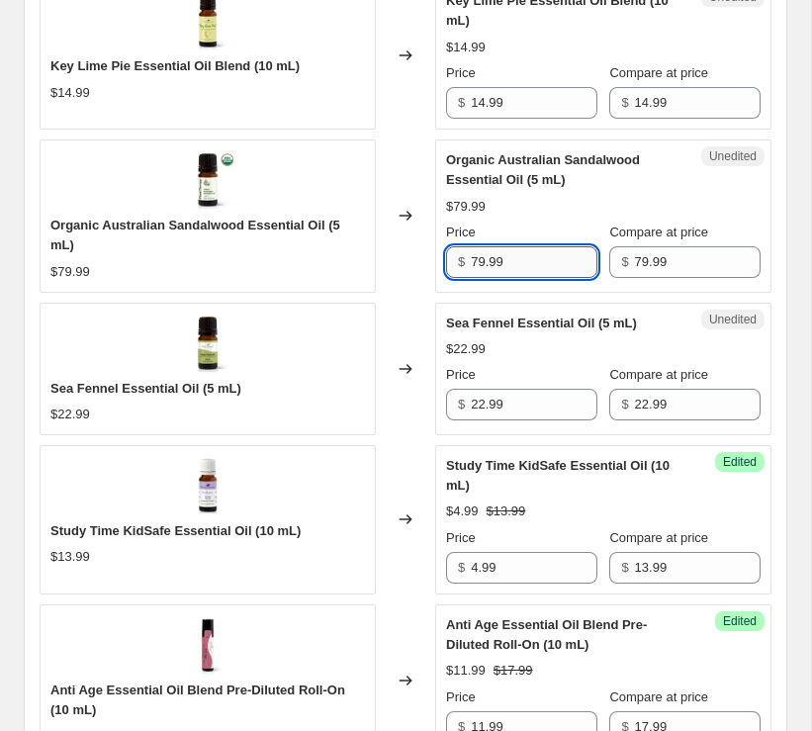
click at [476, 261] on input "79.99" at bounding box center [534, 262] width 126 height 32
type input "39.99"
click at [404, 288] on div "Changed to" at bounding box center [405, 215] width 59 height 152
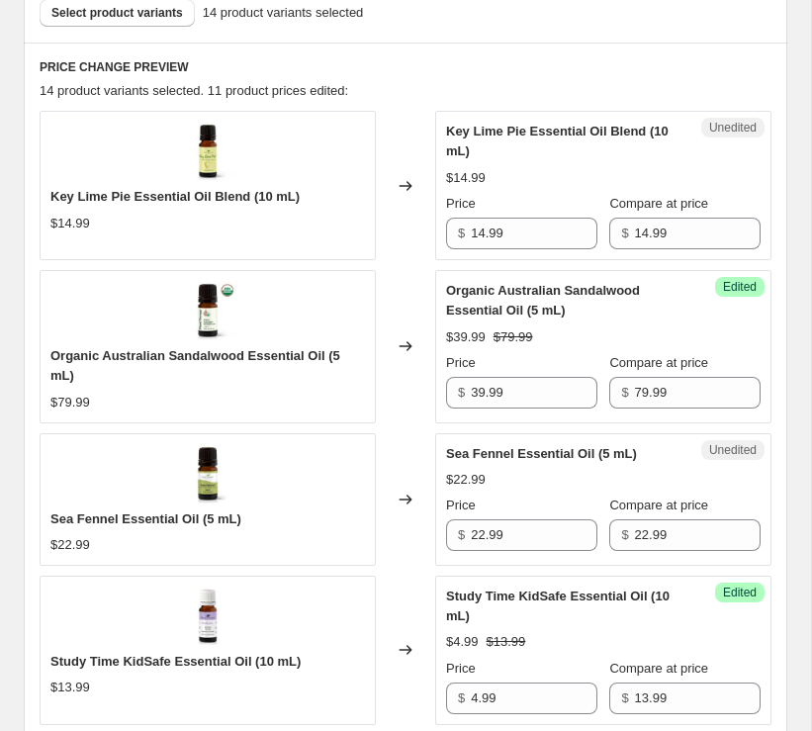
scroll to position [834, 0]
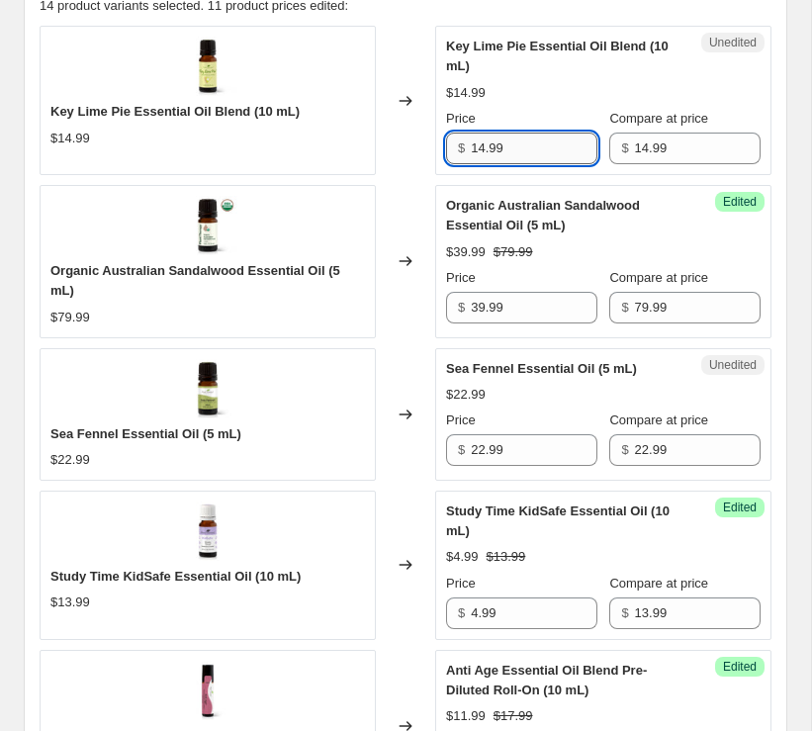
click at [482, 144] on input "14.99" at bounding box center [534, 148] width 126 height 32
type input "5.99"
click at [417, 185] on div "Changed to" at bounding box center [405, 261] width 59 height 152
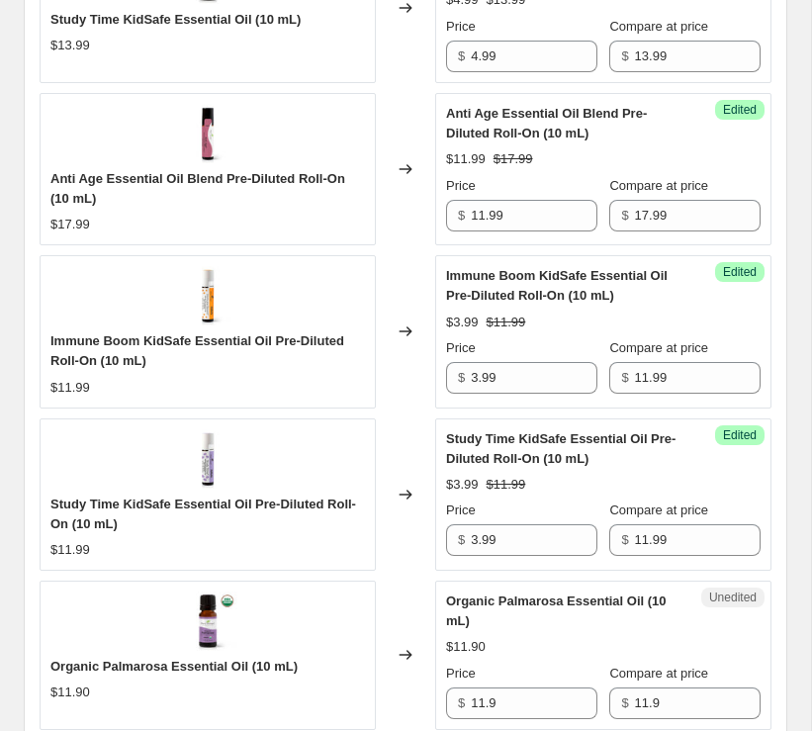
scroll to position [1500, 0]
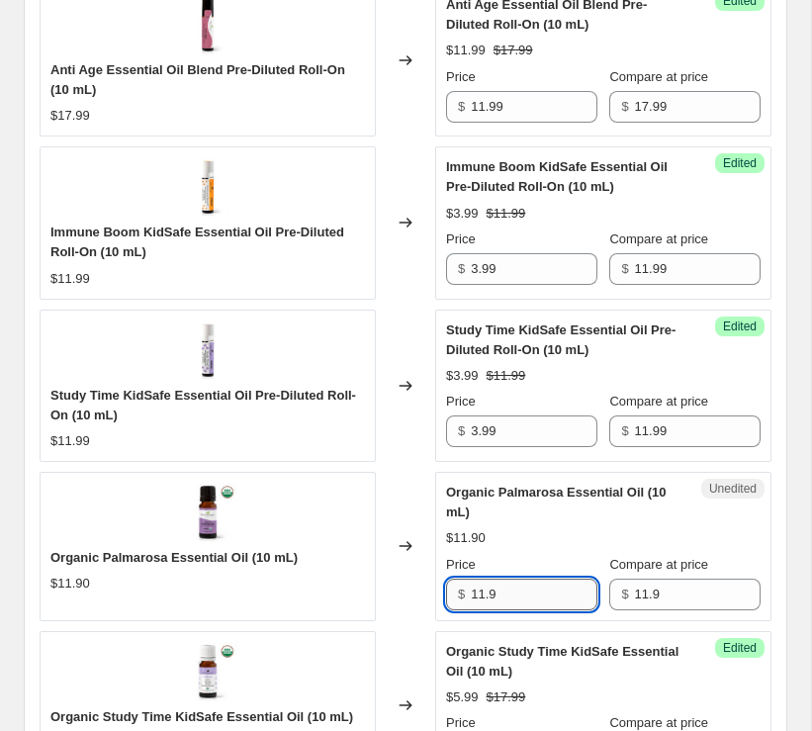
click at [482, 585] on input "11.9" at bounding box center [534, 594] width 126 height 32
type input "5.99"
click at [413, 588] on div "Changed to" at bounding box center [405, 546] width 59 height 149
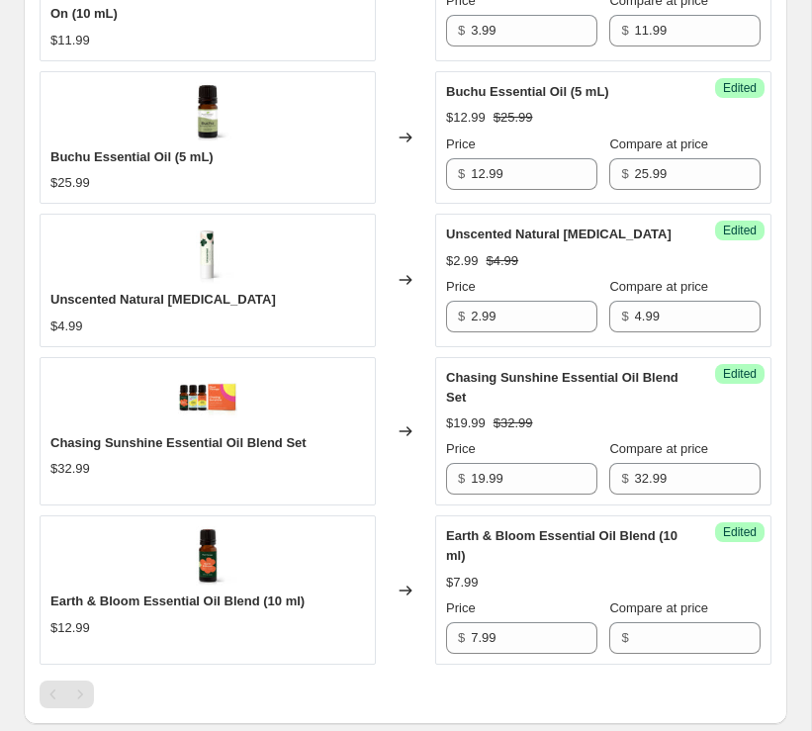
scroll to position [2388, 0]
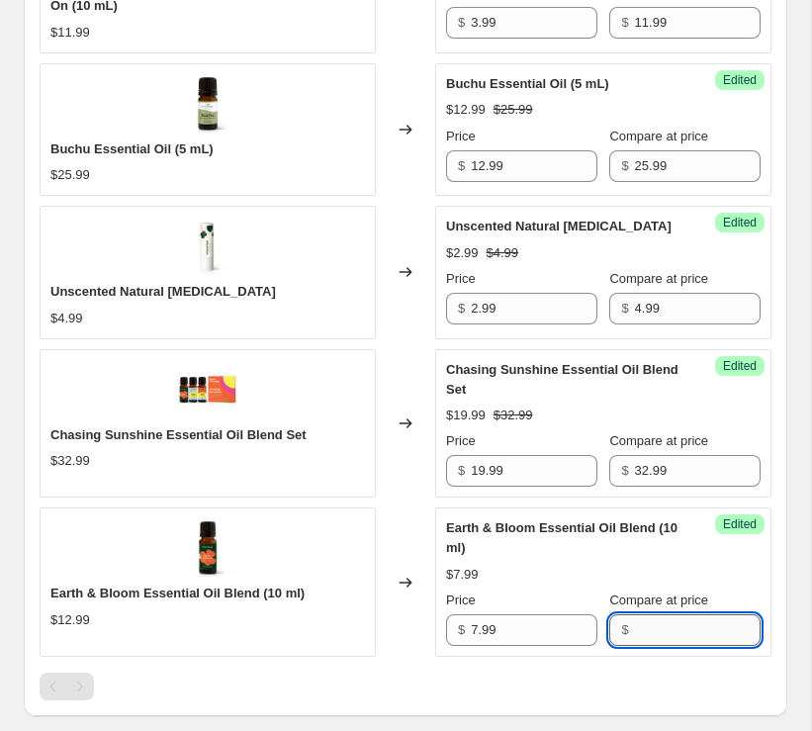
click at [660, 623] on input "Compare at price" at bounding box center [698, 630] width 126 height 32
type input "12.99"
click at [476, 616] on input "7.99" at bounding box center [534, 630] width 126 height 32
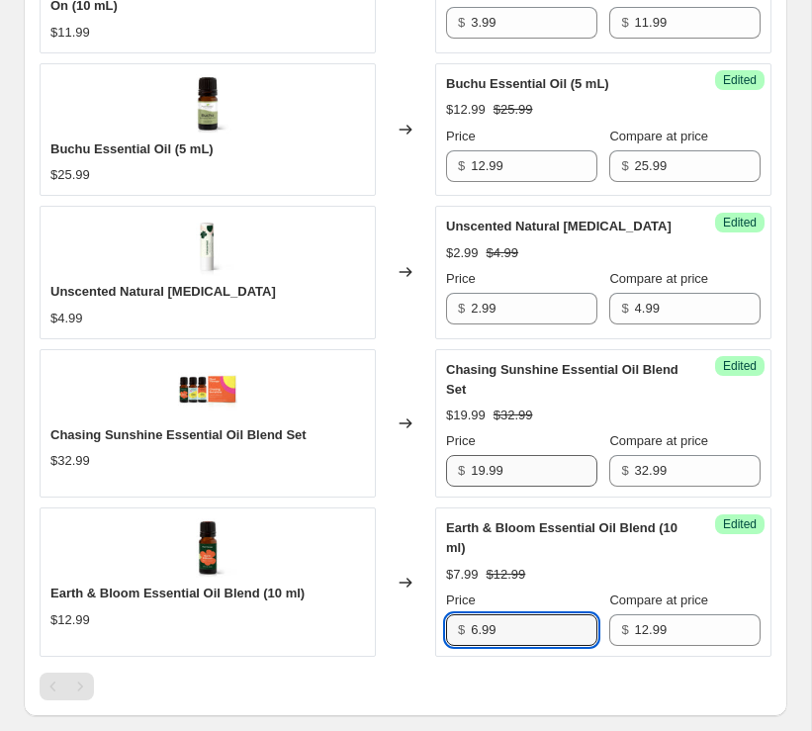
type input "6.99"
click at [480, 455] on input "19.99" at bounding box center [534, 471] width 126 height 32
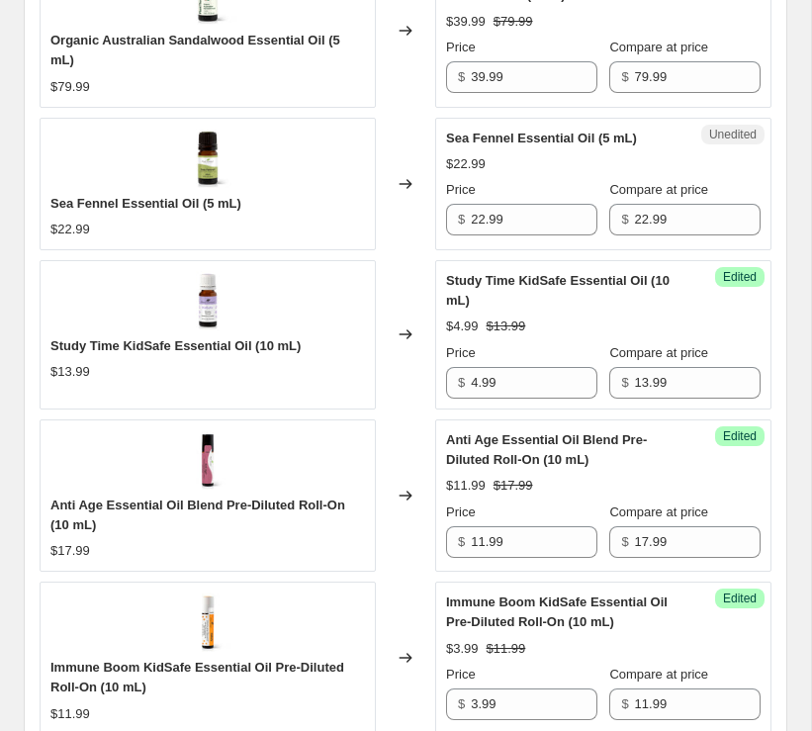
scroll to position [1004, 0]
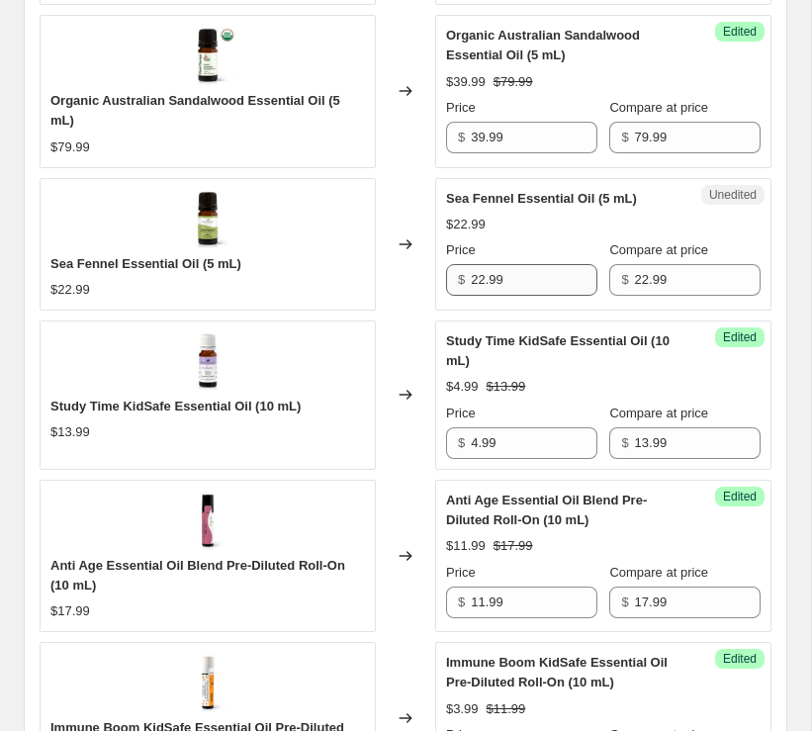
type input "18.99"
click at [486, 280] on input "22.99" at bounding box center [534, 280] width 126 height 32
type input "9.99"
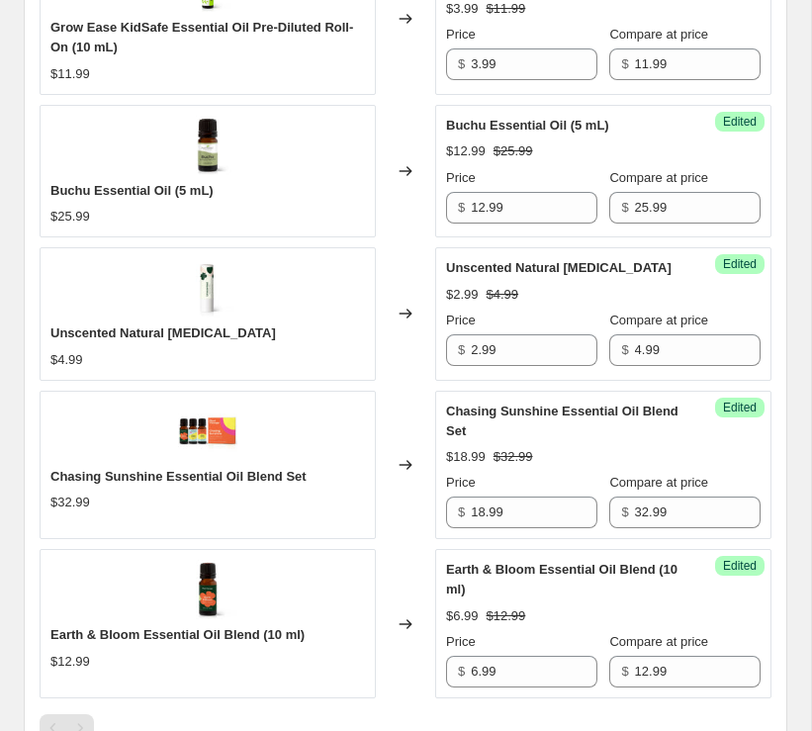
scroll to position [2705, 0]
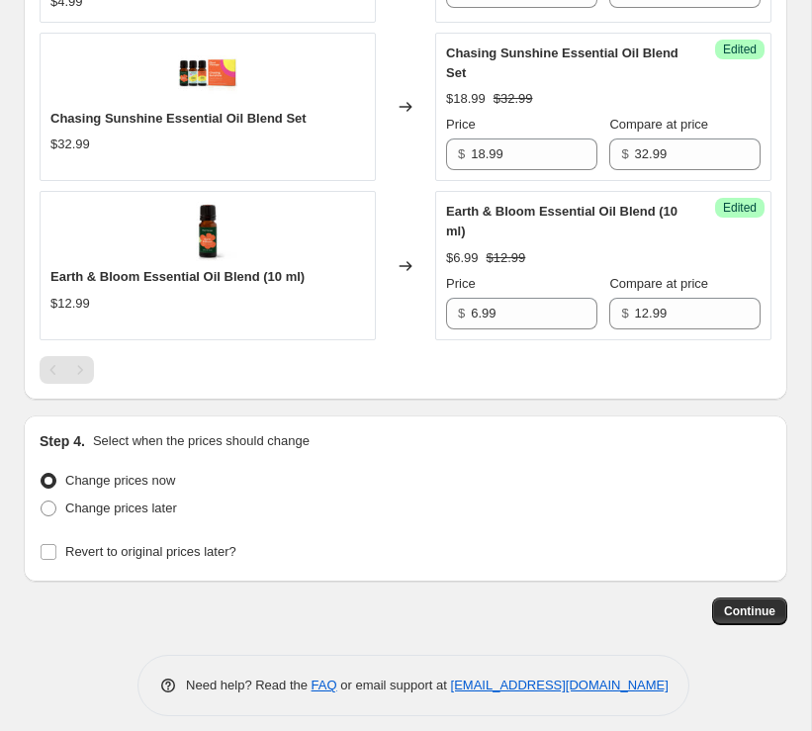
click at [430, 597] on div "Continue" at bounding box center [405, 611] width 763 height 28
click at [748, 603] on span "Continue" at bounding box center [749, 611] width 51 height 16
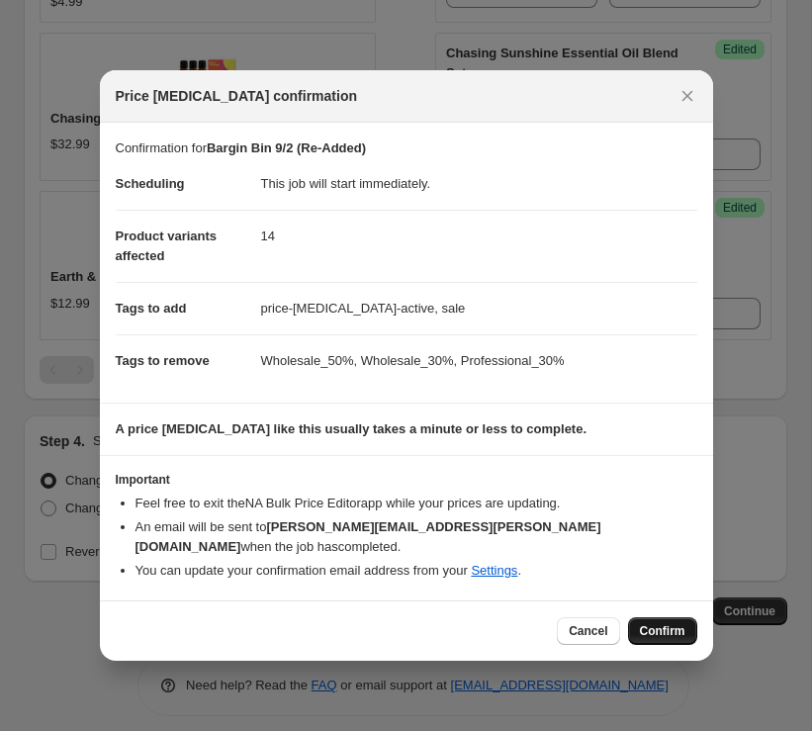
click at [668, 626] on span "Confirm" at bounding box center [662, 631] width 45 height 16
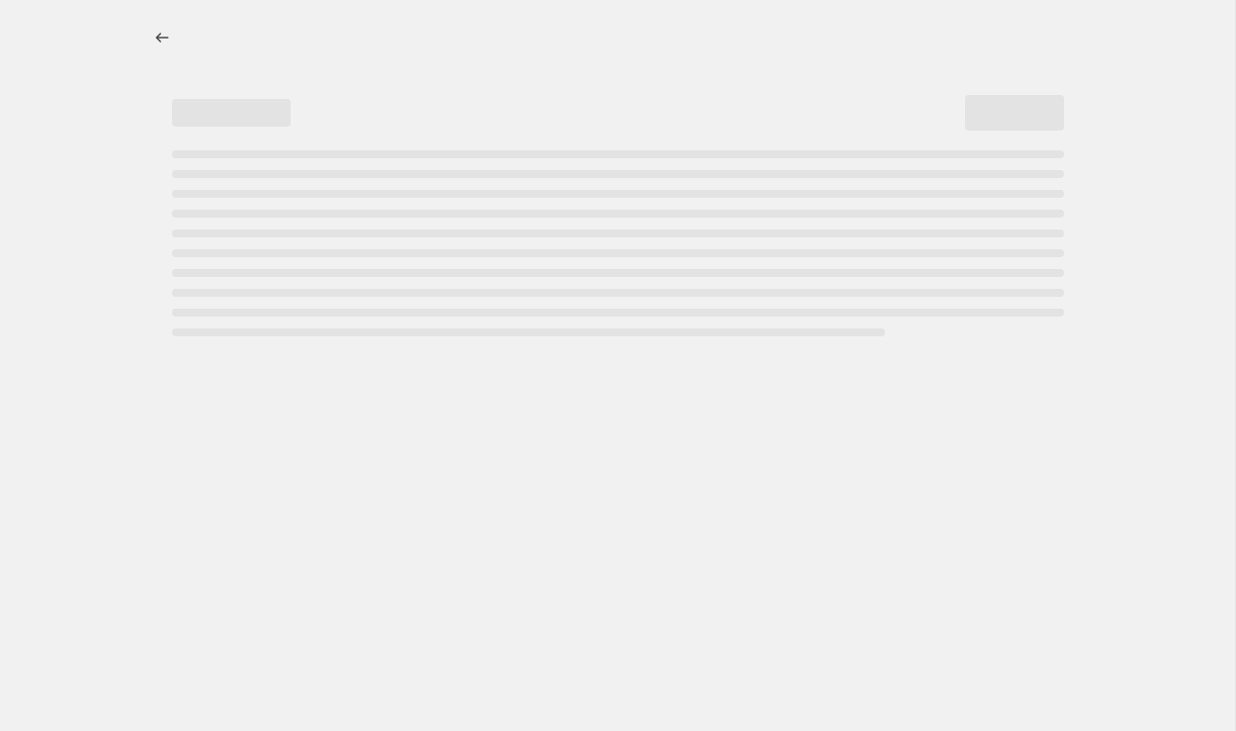
select select "percentage"
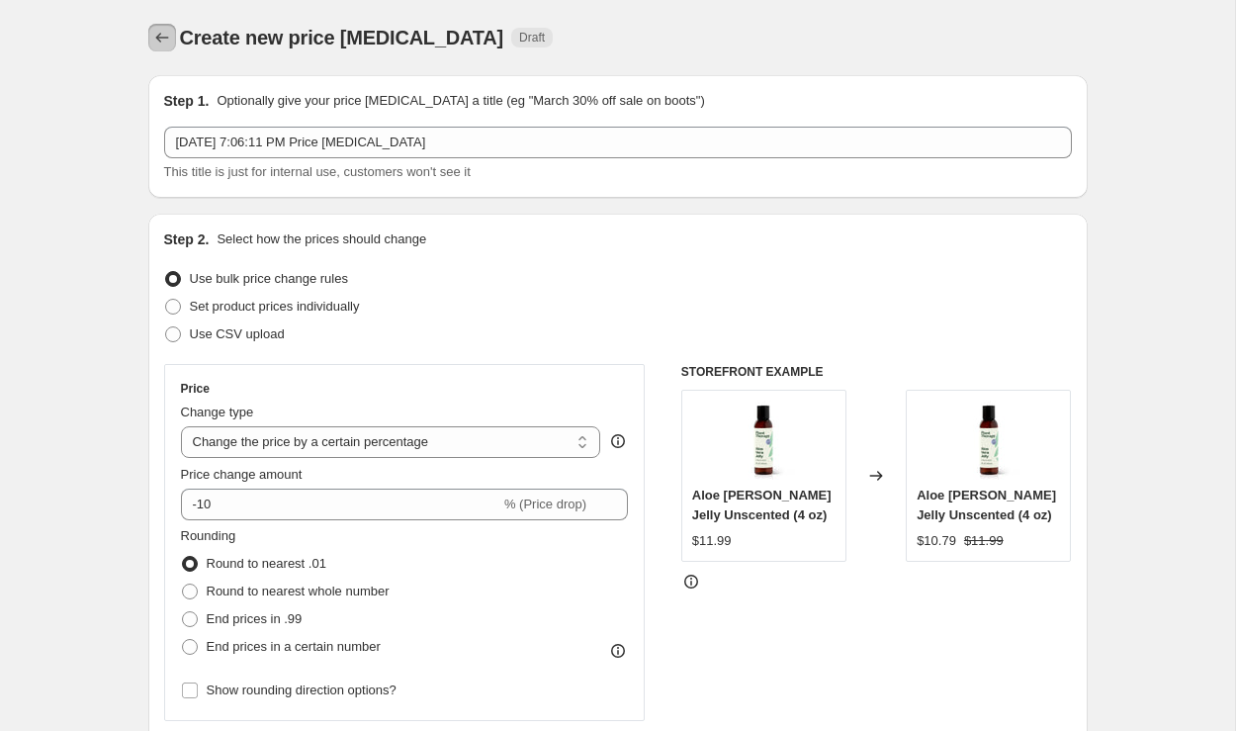
click at [162, 40] on icon "Price change jobs" at bounding box center [162, 38] width 20 height 20
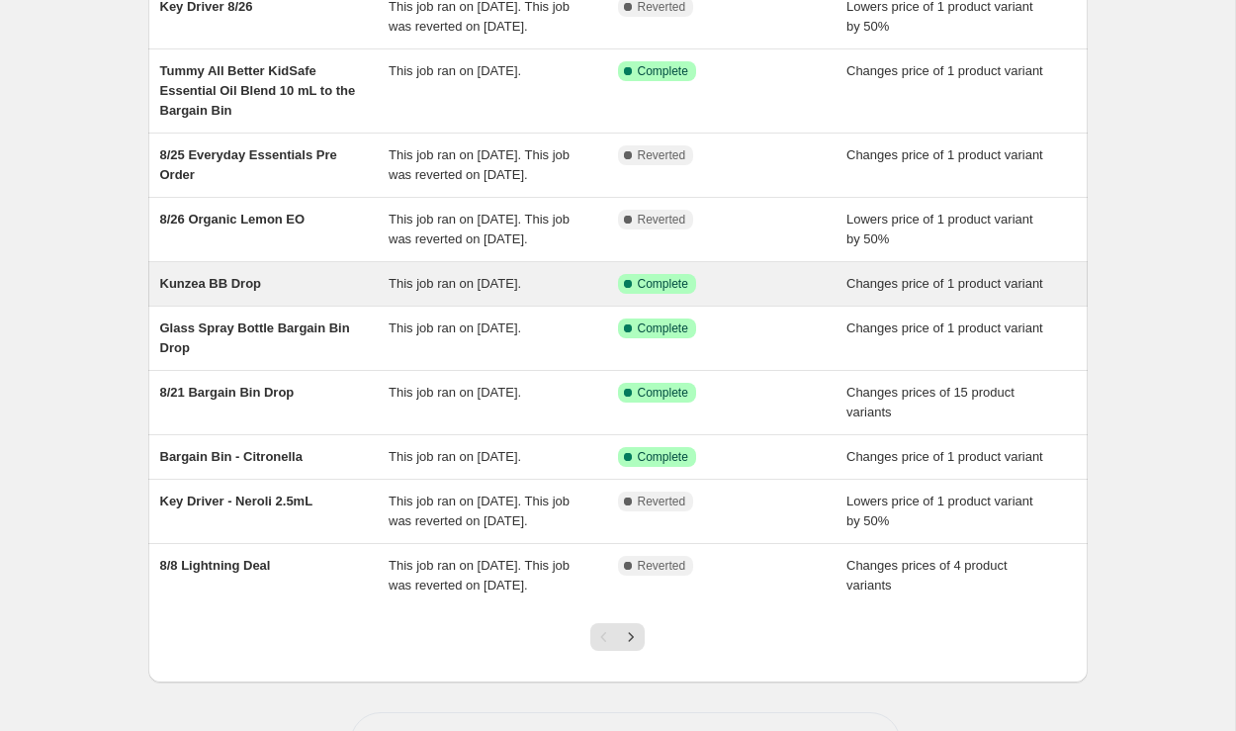
scroll to position [223, 0]
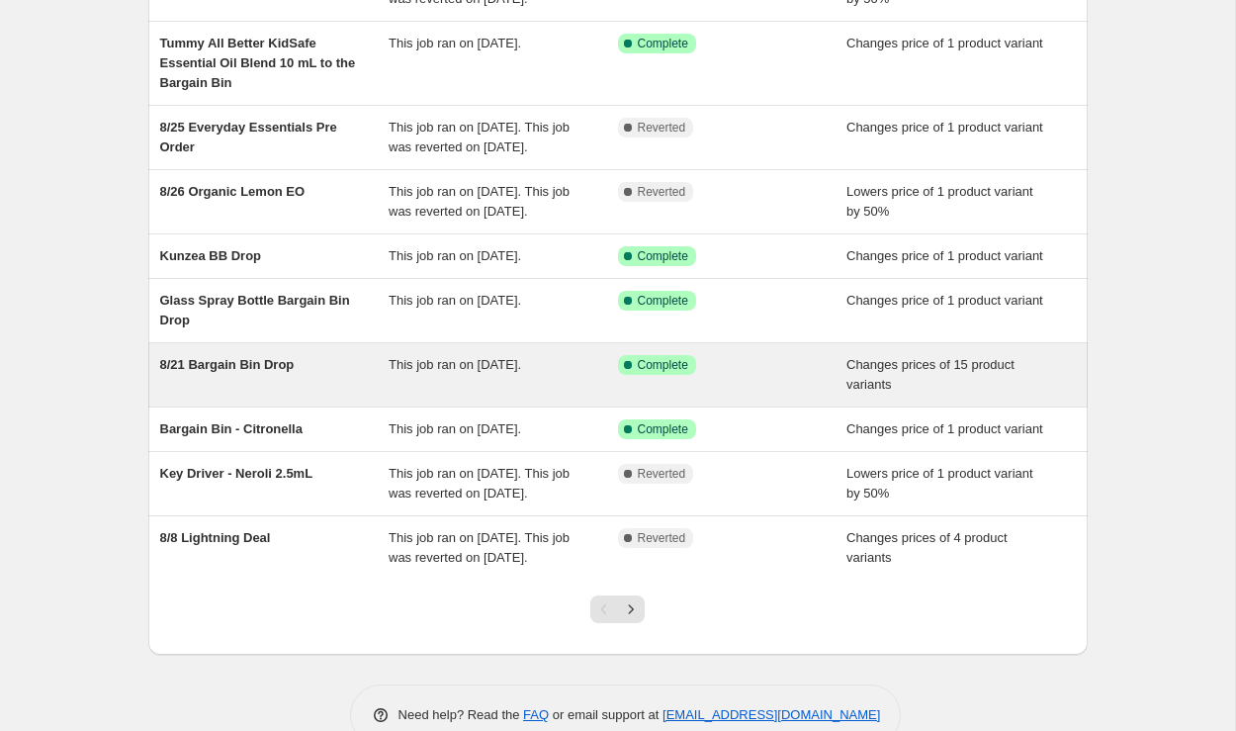
click at [232, 372] on span "8/21 Bargain Bin Drop" at bounding box center [227, 364] width 134 height 15
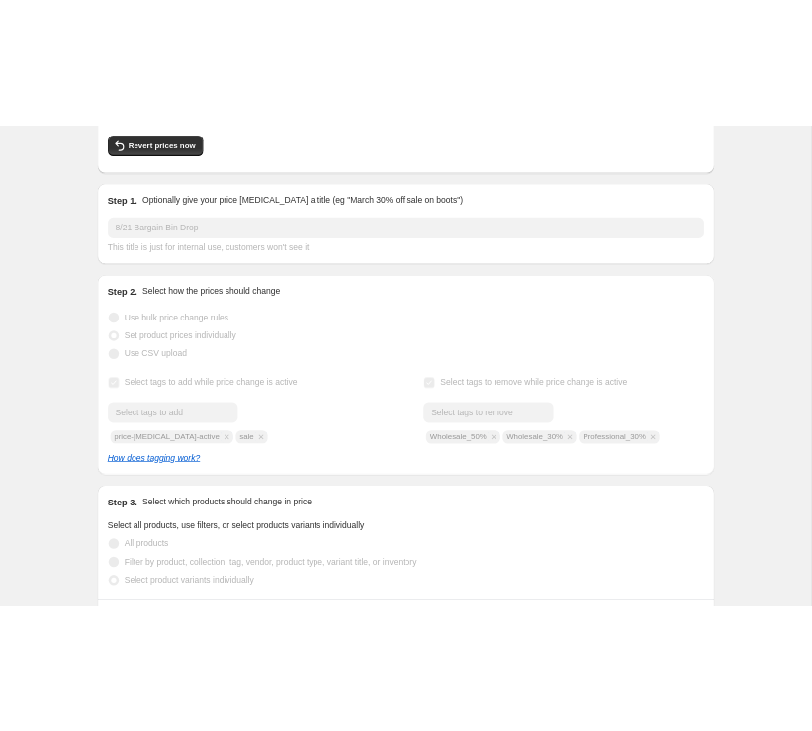
scroll to position [138, 0]
